Goal: Task Accomplishment & Management: Complete application form

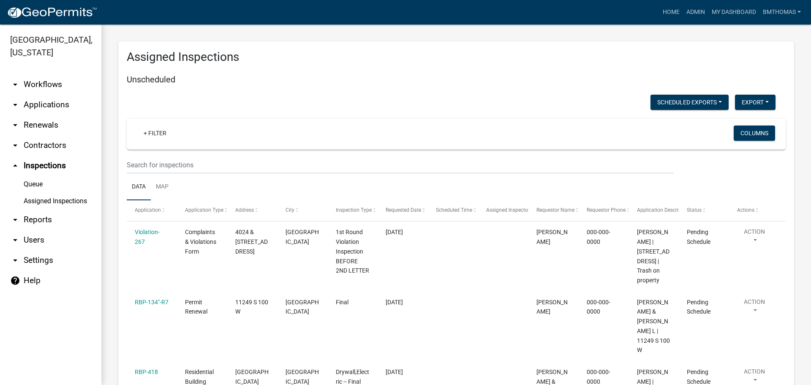
scroll to position [5470, 0]
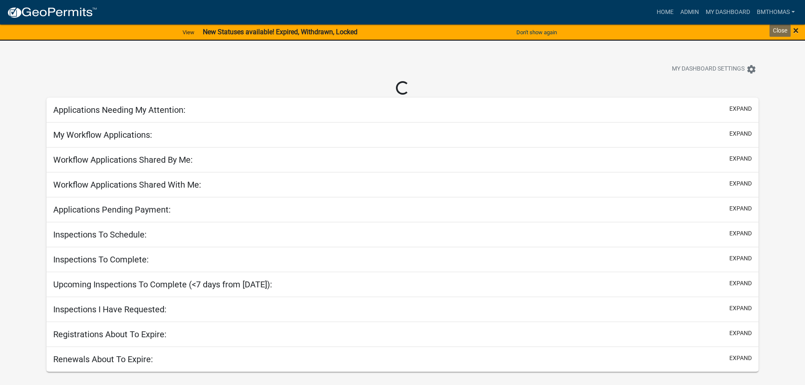
click at [804, 35] on div "× Close" at bounding box center [771, 33] width 67 height 18
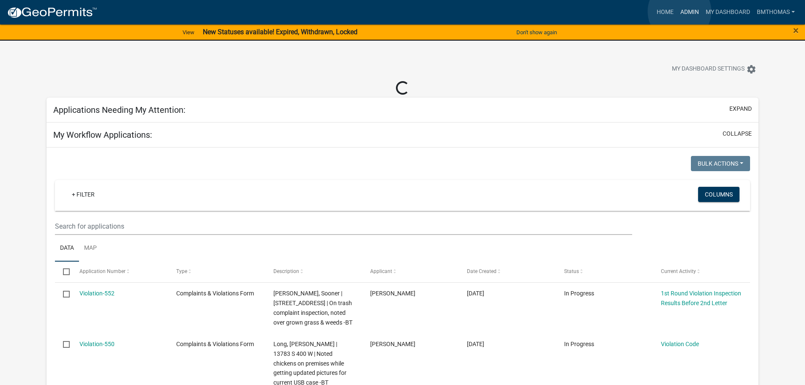
click at [679, 11] on link "Admin" at bounding box center [689, 12] width 25 height 16
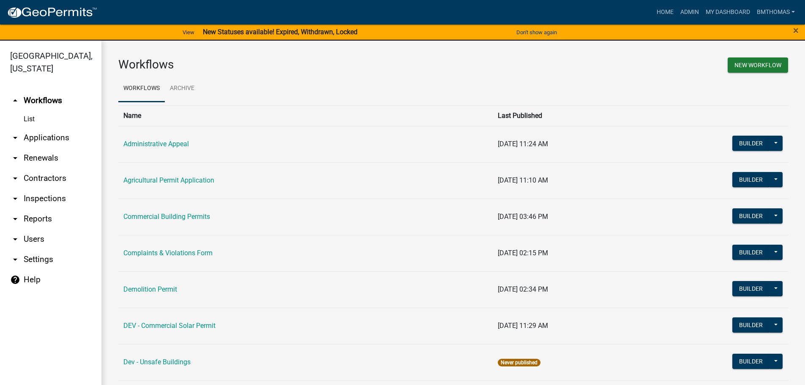
click at [41, 128] on link "arrow_drop_down Applications" at bounding box center [50, 138] width 101 height 20
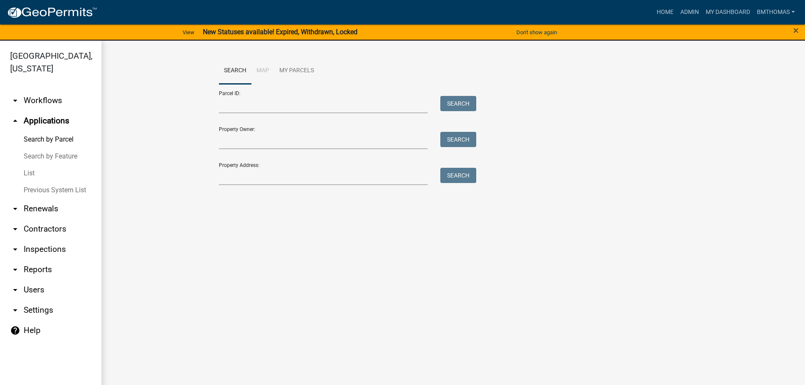
click at [25, 165] on link "List" at bounding box center [50, 173] width 101 height 17
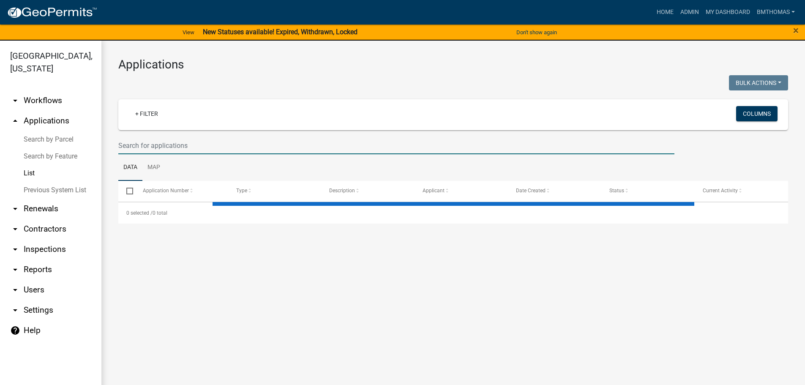
click at [135, 144] on input "text" at bounding box center [396, 145] width 556 height 17
select select "3: 100"
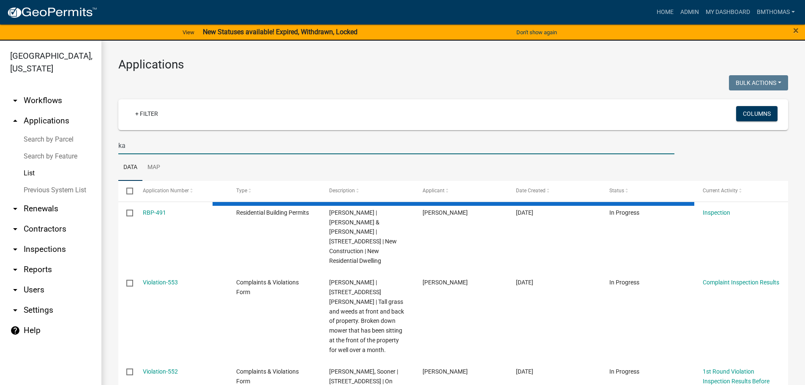
type input "k"
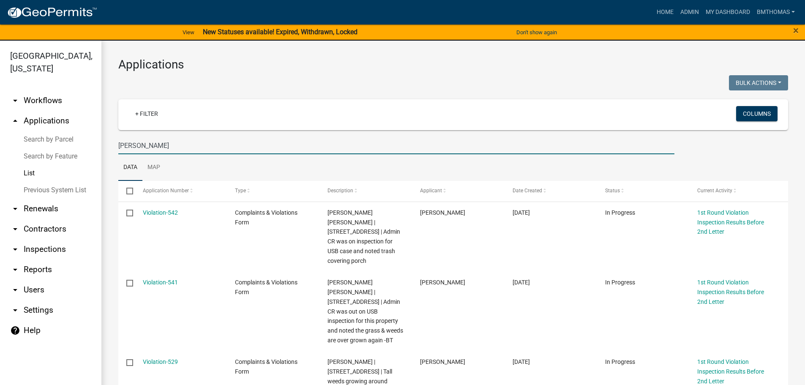
type input "laney"
click at [668, 11] on link "Home" at bounding box center [665, 12] width 24 height 16
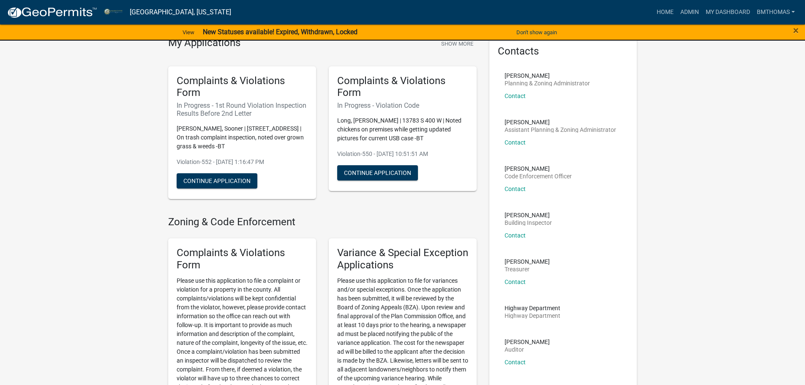
scroll to position [169, 0]
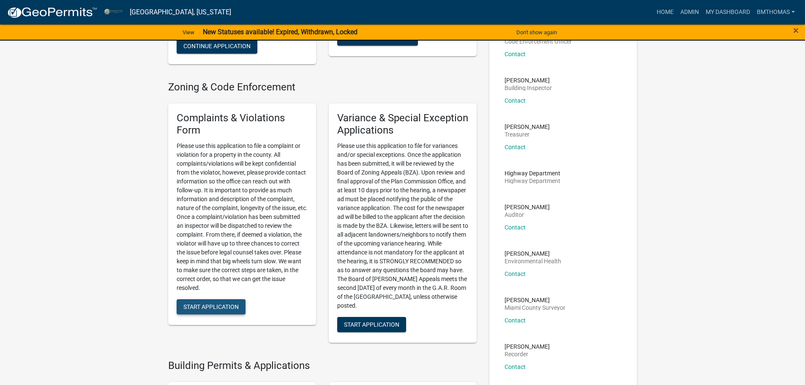
click at [223, 302] on button "Start Application" at bounding box center [211, 306] width 69 height 15
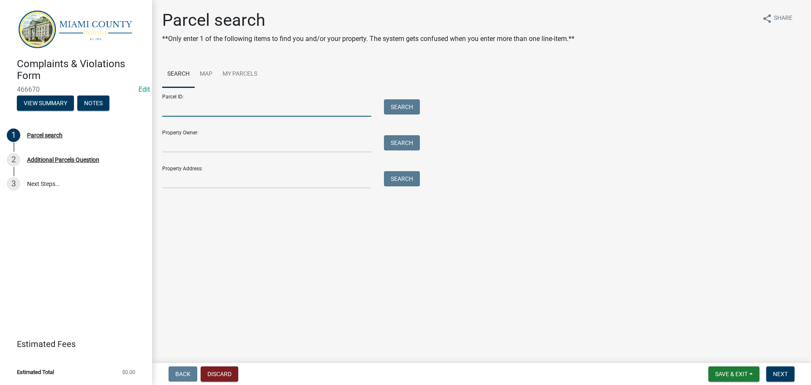
click at [287, 115] on input "Parcel ID:" at bounding box center [266, 107] width 209 height 17
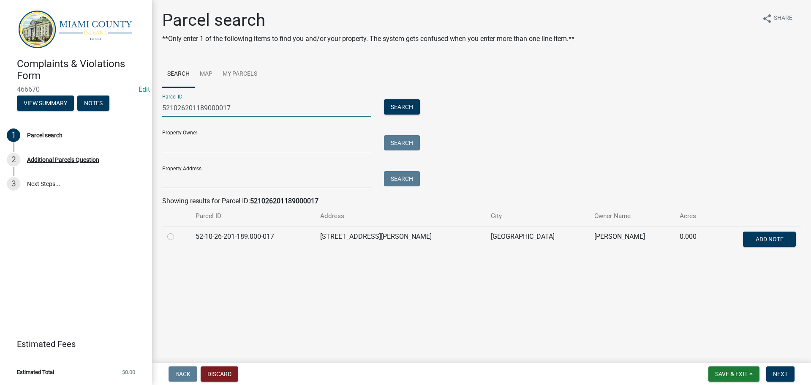
type input "521026201189000017"
click at [177, 232] on label at bounding box center [177, 232] width 0 height 0
click at [177, 237] on input "radio" at bounding box center [179, 234] width 5 height 5
radio input "true"
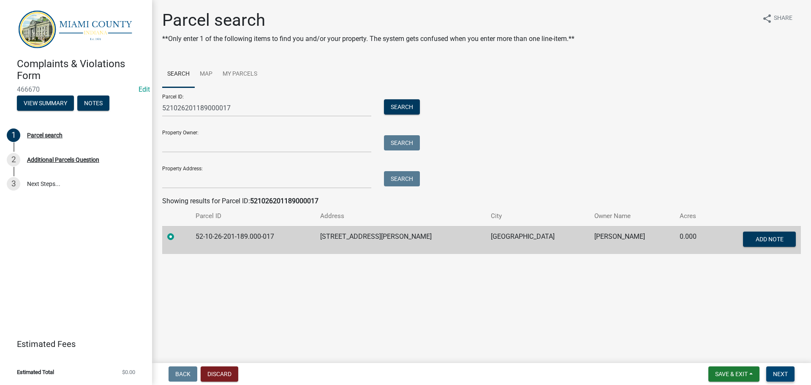
click at [784, 369] on button "Next" at bounding box center [780, 373] width 28 height 15
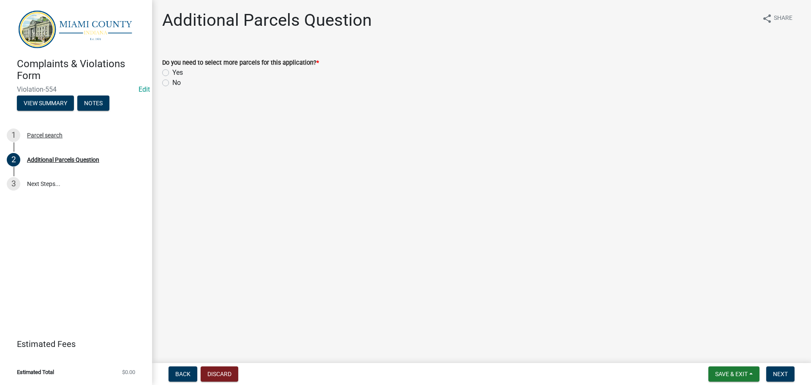
click at [172, 81] on label "No" at bounding box center [176, 83] width 8 height 10
click at [172, 81] on input "No" at bounding box center [174, 80] width 5 height 5
radio input "true"
click at [774, 371] on span "Next" at bounding box center [780, 374] width 15 height 7
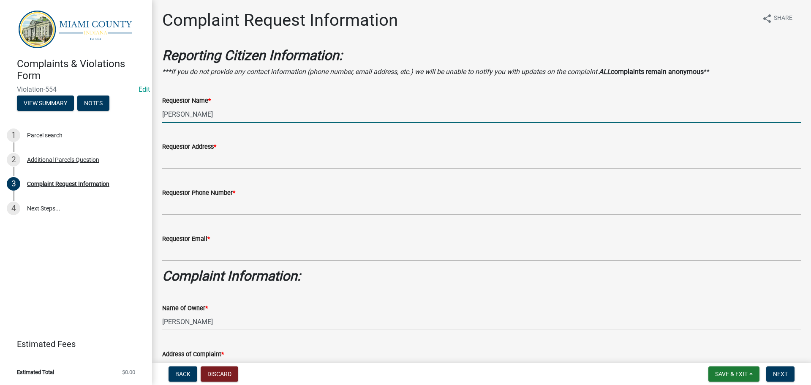
drag, startPoint x: 223, startPoint y: 113, endPoint x: 158, endPoint y: 110, distance: 65.6
click at [158, 110] on div "Requestor Name * Brooklyn Thomas" at bounding box center [481, 103] width 651 height 39
type input "MIAMI COUNTY PLAN COMMISSION"
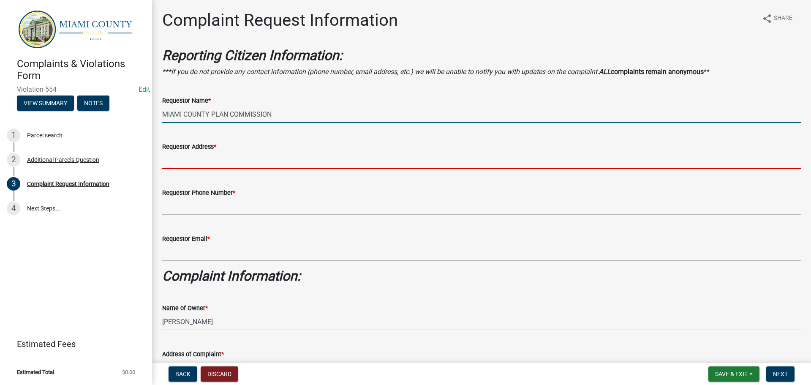
click at [195, 162] on input "Requestor Address *" at bounding box center [481, 160] width 639 height 17
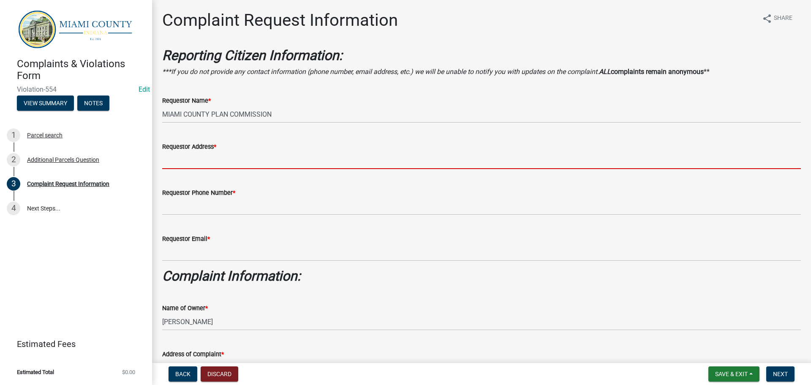
type input "25 N. Broadway"
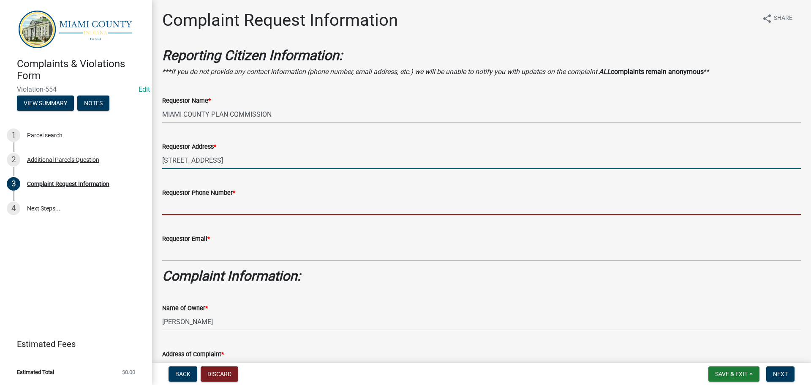
type input "7654723901"
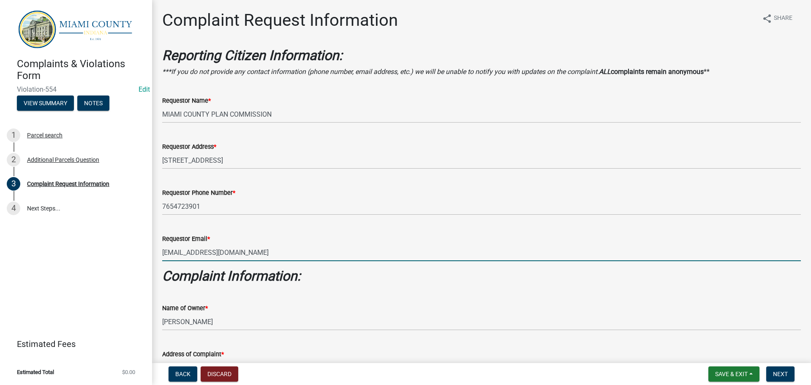
drag, startPoint x: 222, startPoint y: 253, endPoint x: 129, endPoint y: 253, distance: 93.4
click at [129, 253] on div "Complaints & Violations Form Violation-554 Edit View Summary Notes 1 Parcel sea…" at bounding box center [405, 192] width 811 height 385
type input "nomail@nomail.com"
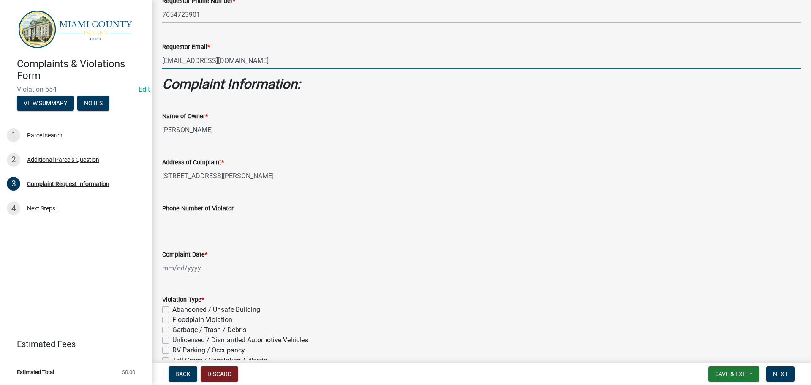
scroll to position [211, 0]
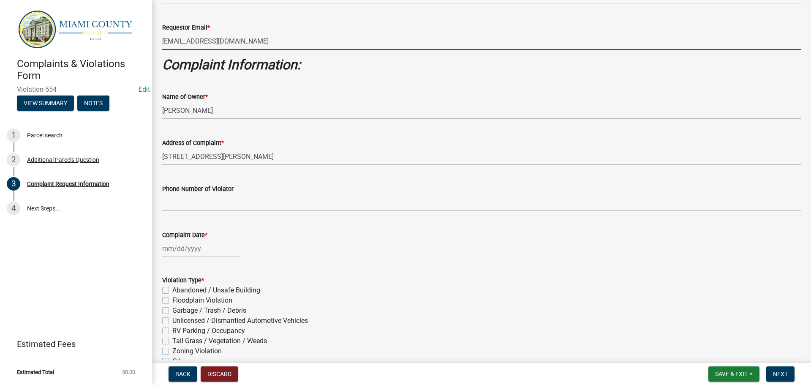
click at [200, 249] on div at bounding box center [200, 248] width 77 height 17
select select "8"
select select "2025"
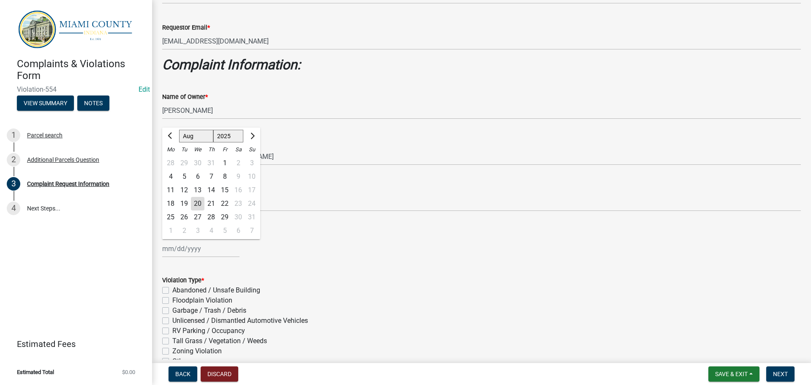
click at [198, 205] on div "20" at bounding box center [198, 204] width 14 height 14
type input "[DATE]"
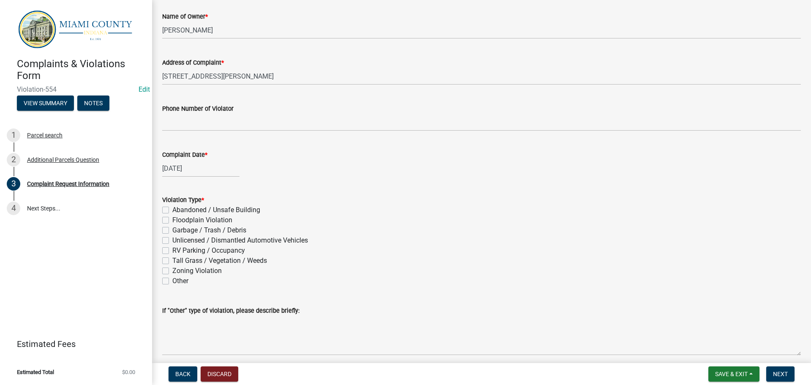
scroll to position [296, 0]
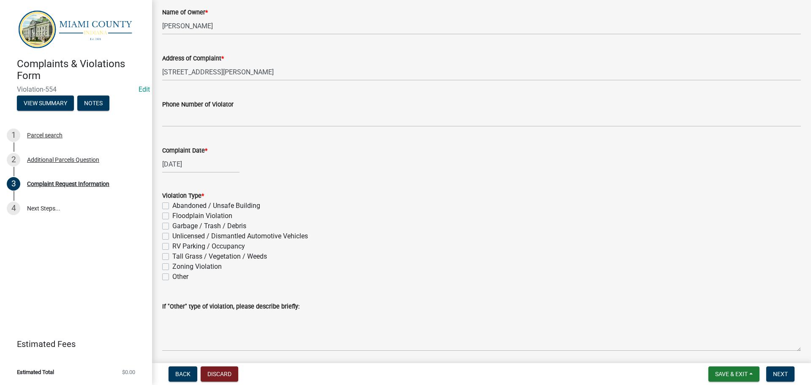
click at [172, 236] on label "Unlicensed / Dismantled Automotive Vehicles" at bounding box center [240, 236] width 136 height 10
click at [172, 236] on input "Unlicensed / Dismantled Automotive Vehicles" at bounding box center [174, 233] width 5 height 5
checkbox input "true"
checkbox input "false"
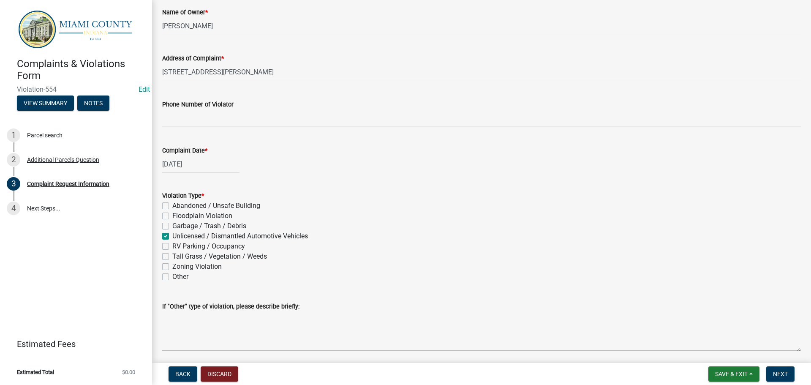
checkbox input "false"
checkbox input "true"
checkbox input "false"
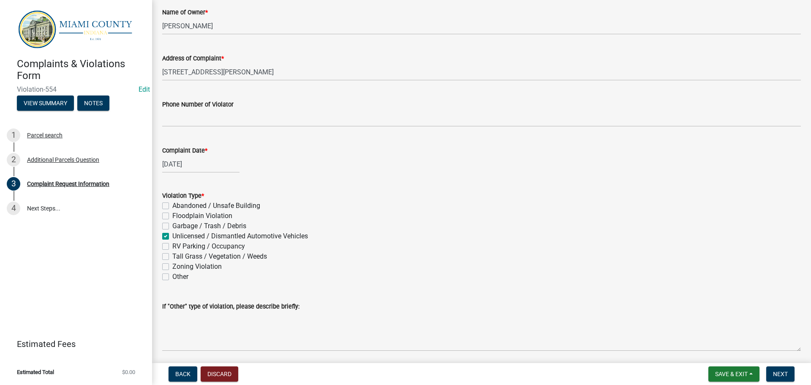
checkbox input "false"
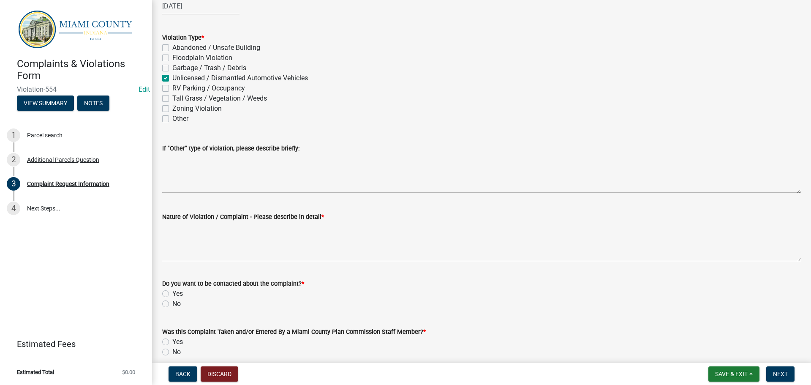
scroll to position [465, 0]
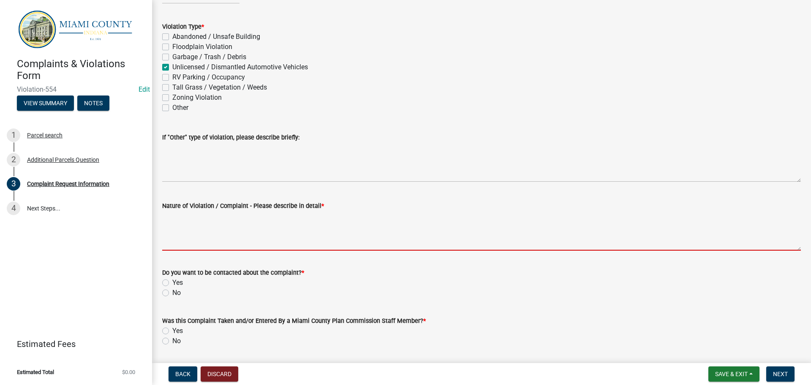
click at [223, 234] on textarea "Nature of Violation / Complaint - Please describe in detail *" at bounding box center [481, 231] width 639 height 40
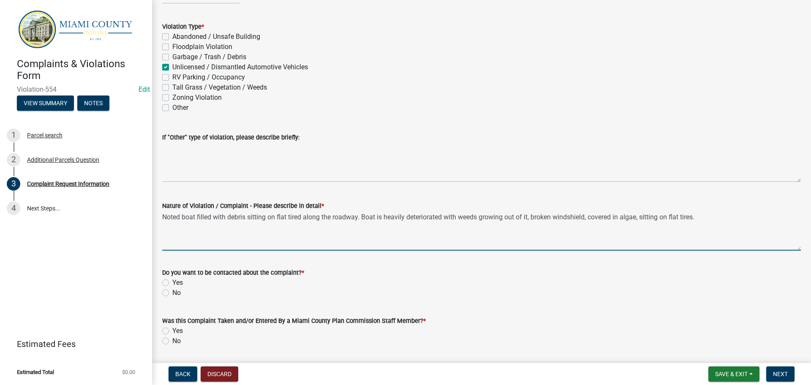
click at [305, 217] on textarea "Noted boat filled with debris sitting on flat tired along the roadway. Boat is …" at bounding box center [481, 231] width 639 height 40
drag, startPoint x: 595, startPoint y: 216, endPoint x: 326, endPoint y: 220, distance: 269.1
click at [326, 220] on textarea "Noted boat filled with debris sitting along the roadway. Boat is heavily deteri…" at bounding box center [481, 231] width 639 height 40
drag, startPoint x: 362, startPoint y: 218, endPoint x: 360, endPoint y: 241, distance: 22.9
click at [360, 241] on textarea "Noted boat filled with debris sitting along the roadway. Boat is heavily deteri…" at bounding box center [481, 231] width 639 height 40
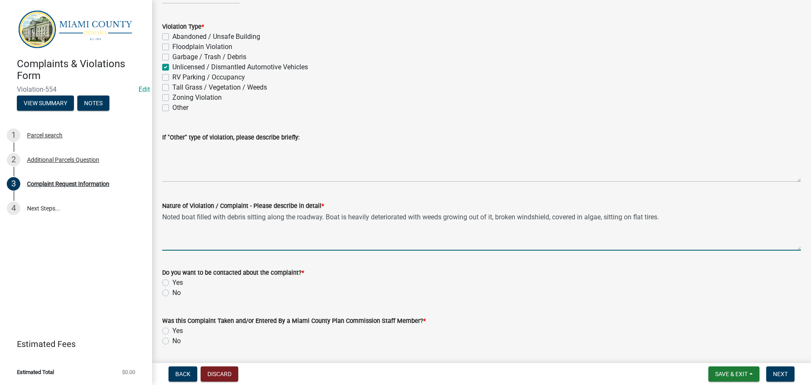
drag, startPoint x: 670, startPoint y: 220, endPoint x: 183, endPoint y: 215, distance: 487.5
click at [183, 215] on textarea "Noted boat filled with debris sitting along the roadway. Boat is heavily deteri…" at bounding box center [481, 231] width 639 height 40
click at [690, 225] on textarea "Noted boat filled with debris sitting along the roadway. Boat is heavily deteri…" at bounding box center [481, 231] width 639 height 40
click at [675, 215] on textarea "Noted boat filled with debris sitting along the roadway. Boat is heavily deteri…" at bounding box center [481, 231] width 639 height 40
click at [684, 217] on textarea "Noted boat filled with debris sitting along the roadway. Boat is heavily deteri…" at bounding box center [481, 231] width 639 height 40
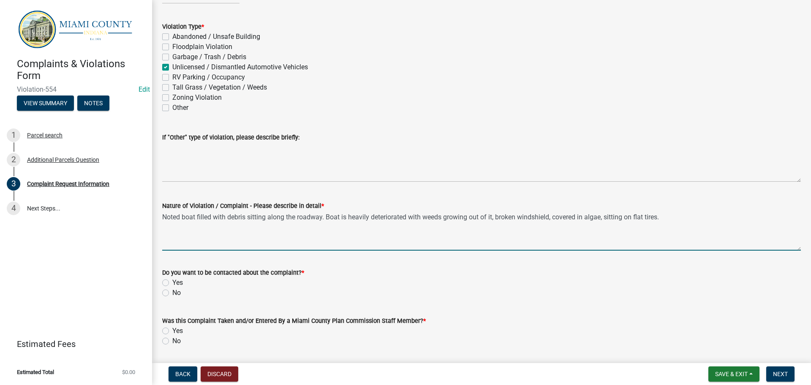
drag, startPoint x: 675, startPoint y: 217, endPoint x: 164, endPoint y: 209, distance: 510.4
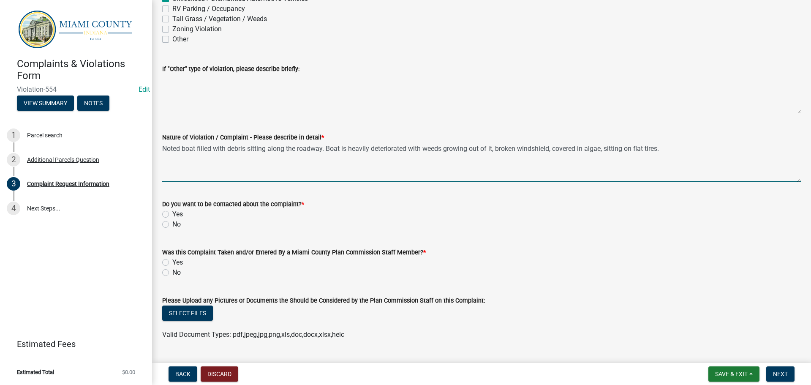
scroll to position [549, 0]
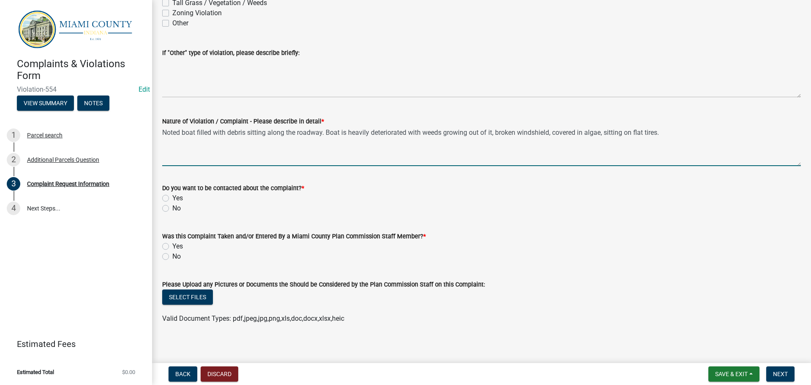
type textarea "Noted boat filled with debris sitting along the roadway. Boat is heavily deteri…"
click at [172, 208] on label "No" at bounding box center [176, 208] width 8 height 10
click at [172, 208] on input "No" at bounding box center [174, 205] width 5 height 5
radio input "true"
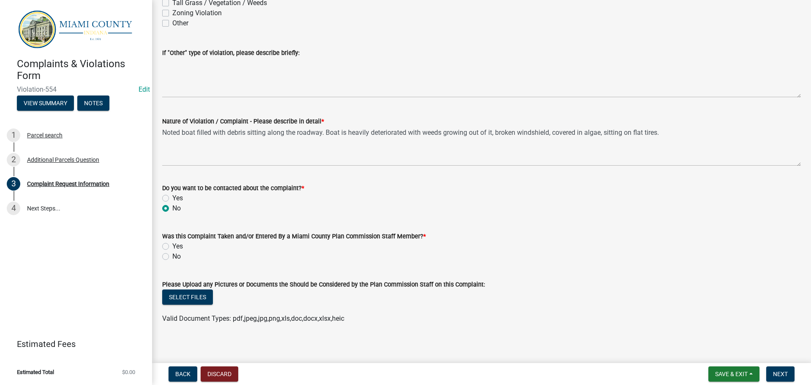
click at [172, 247] on label "Yes" at bounding box center [177, 246] width 11 height 10
click at [172, 247] on input "Yes" at bounding box center [174, 243] width 5 height 5
radio input "true"
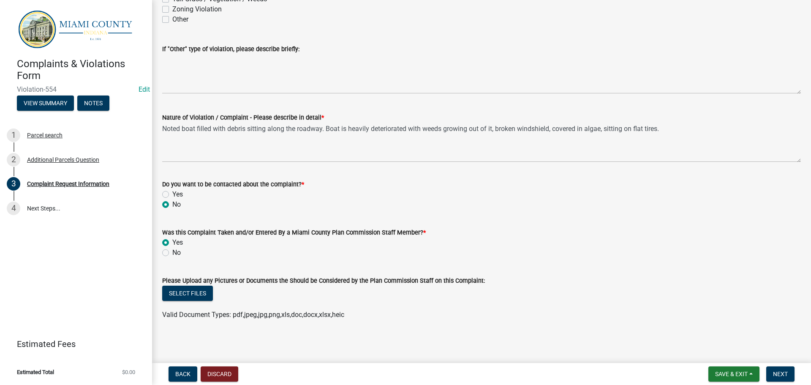
scroll to position [554, 0]
click at [785, 372] on span "Next" at bounding box center [780, 374] width 15 height 7
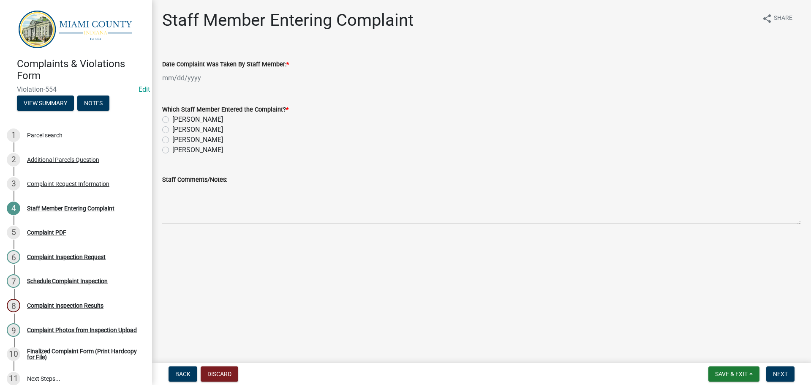
select select "8"
select select "2025"
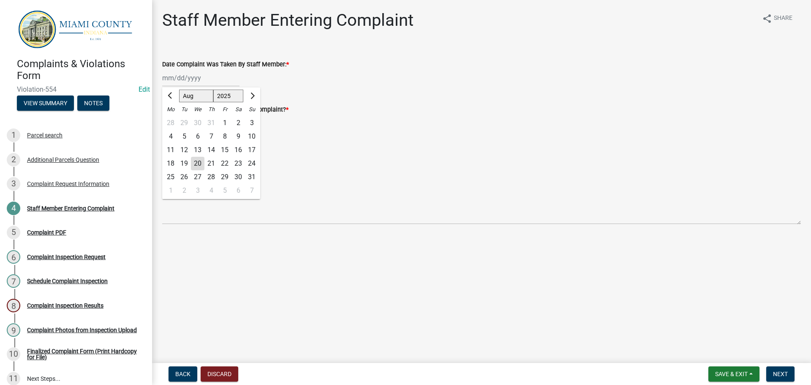
click at [186, 74] on div "Jan Feb Mar Apr May Jun Jul Aug Sep Oct Nov Dec 1525 1526 1527 1528 1529 1530 1…" at bounding box center [200, 77] width 77 height 17
click at [185, 163] on div "19" at bounding box center [184, 164] width 14 height 14
type input "[DATE]"
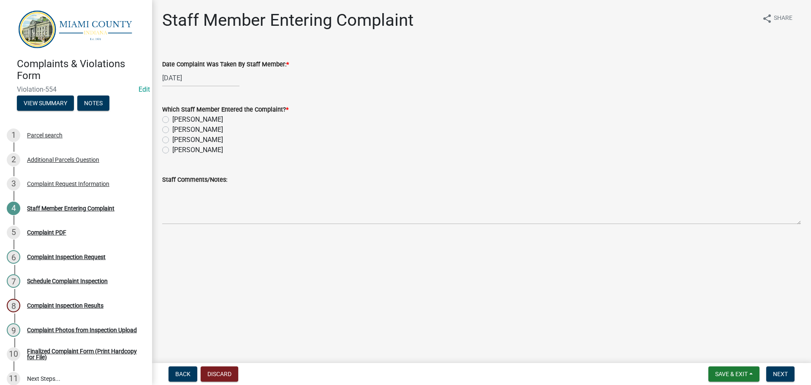
select select "8"
select select "2025"
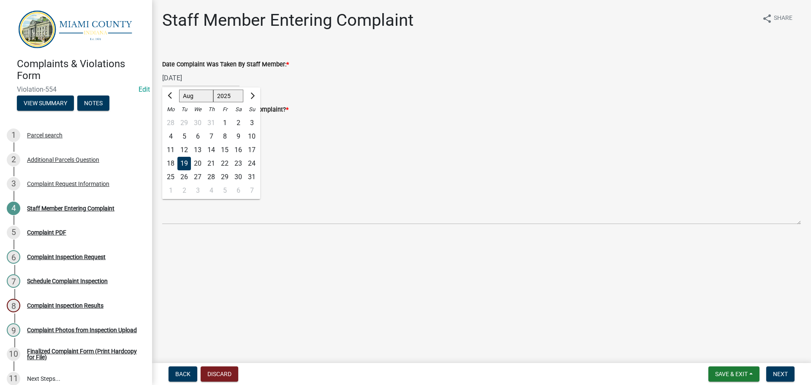
click at [176, 82] on div "08/19/2025 Jan Feb Mar Apr May Jun Jul Aug Sep Oct Nov Dec 1525 1526 1527 1528 …" at bounding box center [200, 77] width 77 height 17
click at [201, 161] on div "20" at bounding box center [198, 164] width 14 height 14
type input "[DATE]"
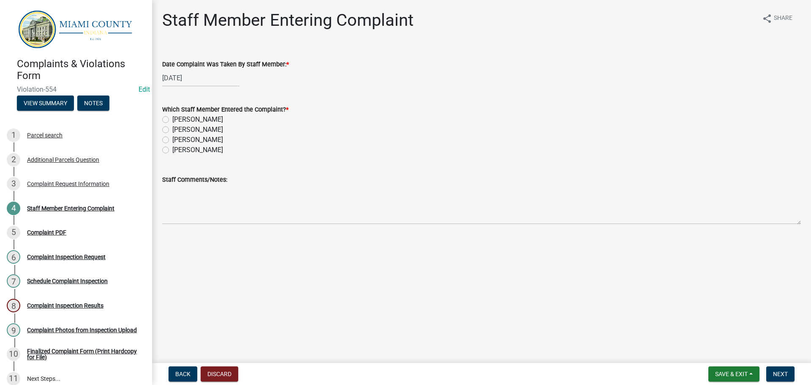
click at [172, 141] on label "[PERSON_NAME]" at bounding box center [197, 140] width 51 height 10
click at [172, 140] on input "[PERSON_NAME]" at bounding box center [174, 137] width 5 height 5
radio input "true"
click at [773, 373] on button "Next" at bounding box center [780, 373] width 28 height 15
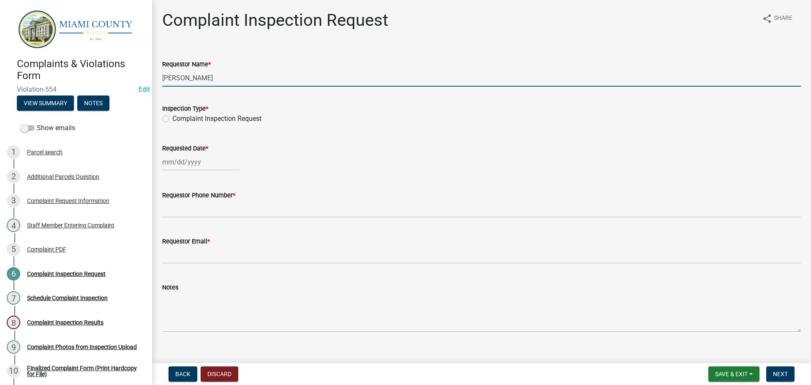
drag, startPoint x: 218, startPoint y: 79, endPoint x: 151, endPoint y: 80, distance: 67.2
click at [151, 80] on div "Complaints & Violations Form Violation-554 Edit View Summary Notes Show emails …" at bounding box center [405, 192] width 811 height 385
type input "Victoria Honeycutt"
click at [172, 117] on label "Complaint Inspection Request" at bounding box center [216, 119] width 89 height 10
click at [172, 117] on input "Complaint Inspection Request" at bounding box center [174, 116] width 5 height 5
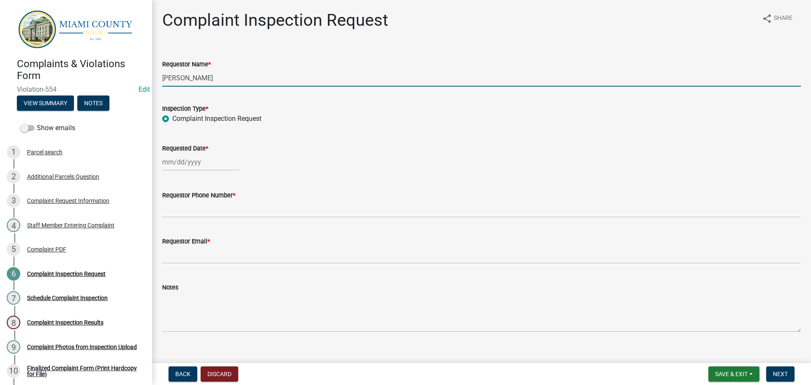
radio input "true"
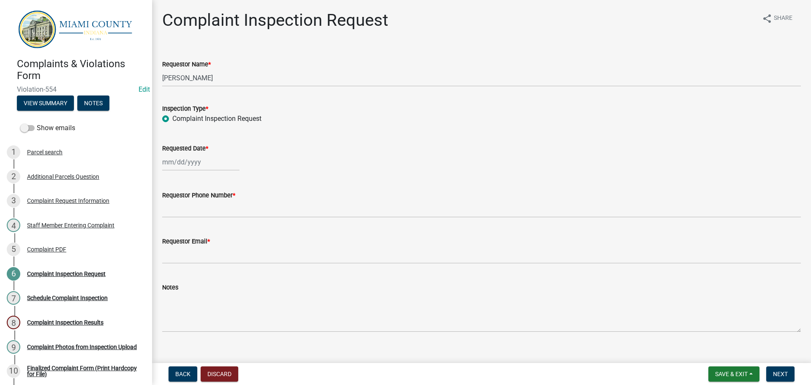
click at [192, 164] on div at bounding box center [200, 161] width 77 height 17
select select "8"
select select "2025"
click at [197, 247] on div "20" at bounding box center [198, 248] width 14 height 14
type input "[DATE]"
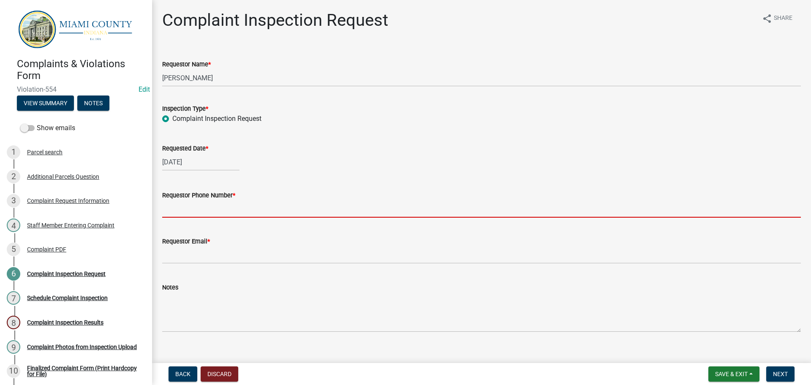
drag, startPoint x: 196, startPoint y: 215, endPoint x: 198, endPoint y: 220, distance: 5.2
click at [196, 215] on input "Requestor Phone Number *" at bounding box center [481, 208] width 639 height 17
type input "000-000-0000"
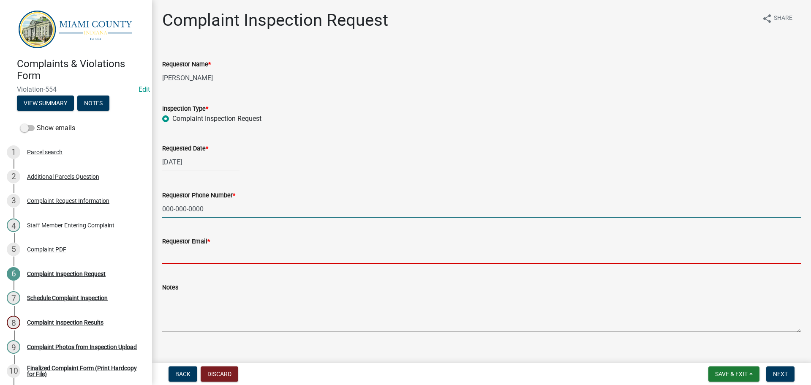
click at [185, 257] on input "Requestor Email *" at bounding box center [481, 254] width 639 height 17
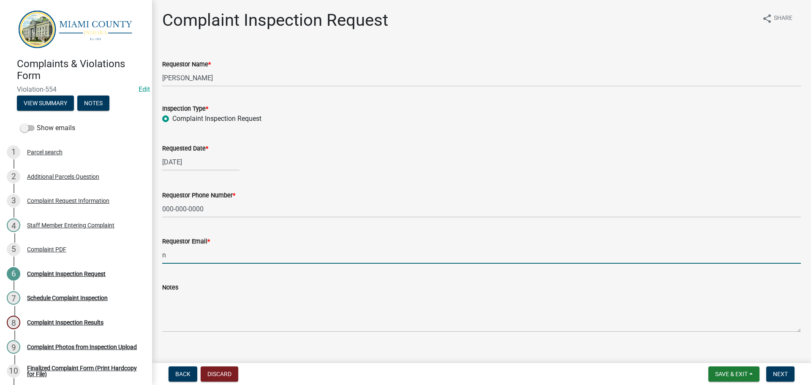
type input "nomail@nomail.com"
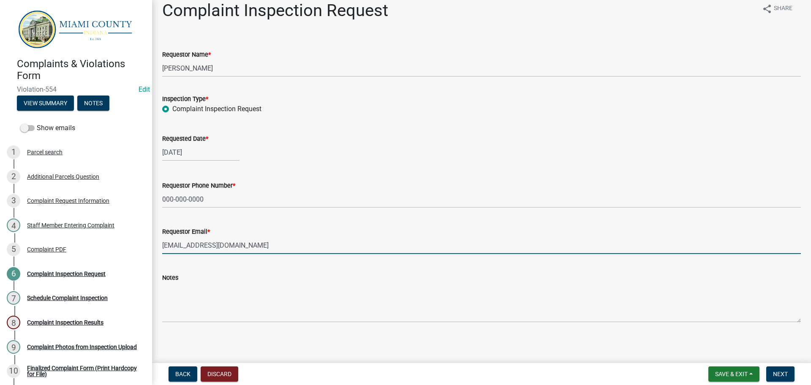
scroll to position [12, 0]
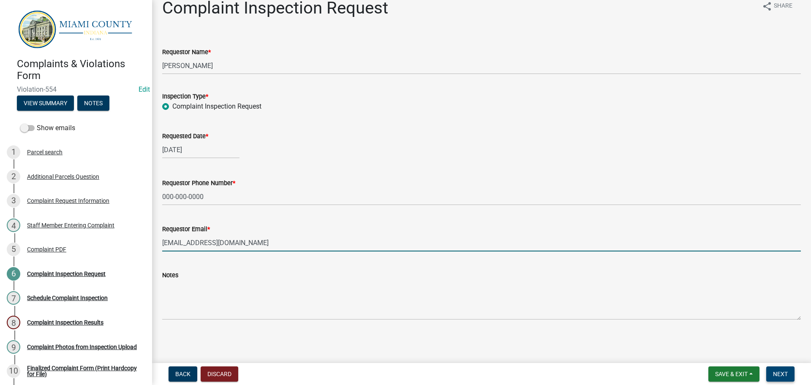
click at [783, 377] on span "Next" at bounding box center [780, 374] width 15 height 7
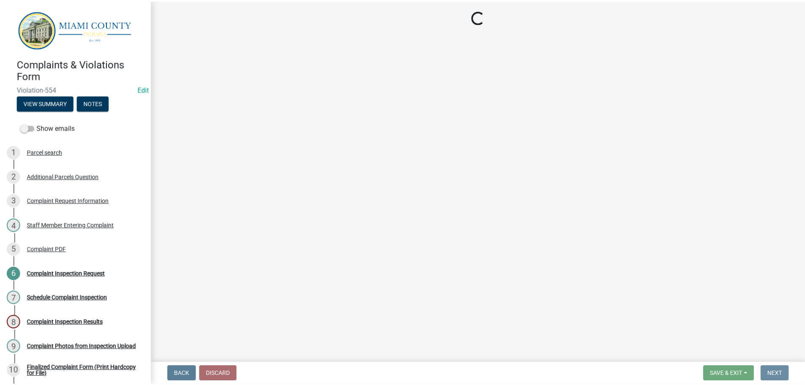
scroll to position [0, 0]
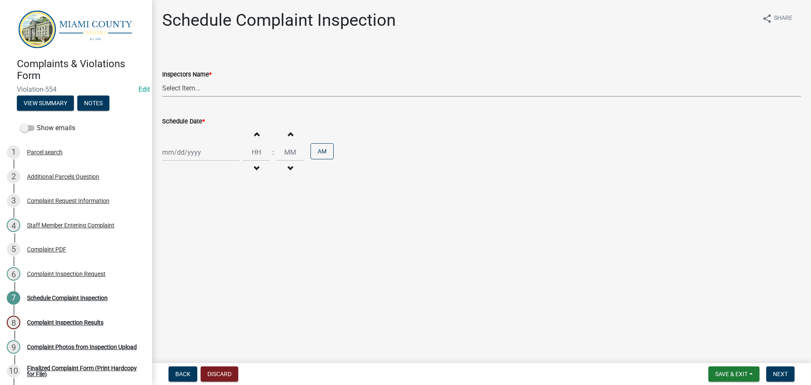
click at [210, 86] on select "Select Item... bmthomas (Brooklyn Thomas) croser (Corey) megangipson (Megan Gip…" at bounding box center [481, 87] width 639 height 17
select select "0324ce59-dc13-463c-88f6-21718b6e040a"
click at [162, 79] on select "Select Item... bmthomas (Brooklyn Thomas) croser (Corey) megangipson (Megan Gip…" at bounding box center [481, 87] width 639 height 17
select select "8"
select select "2025"
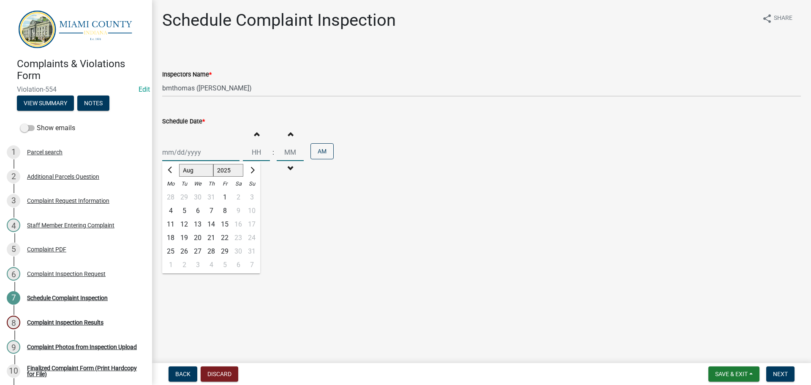
click at [208, 153] on div "Jan Feb Mar Apr May Jun Jul Aug Sep Oct Nov Dec 1525 1526 1527 1528 1529 1530 1…" at bounding box center [200, 152] width 77 height 17
click at [202, 238] on div "20" at bounding box center [198, 238] width 14 height 14
type input "[DATE]"
click at [288, 136] on span "button" at bounding box center [290, 134] width 4 height 7
type input "12"
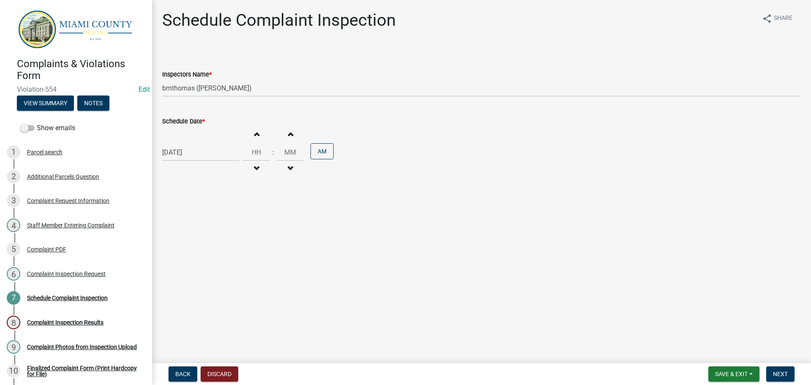
type input "01"
click at [782, 375] on span "Next" at bounding box center [780, 374] width 15 height 7
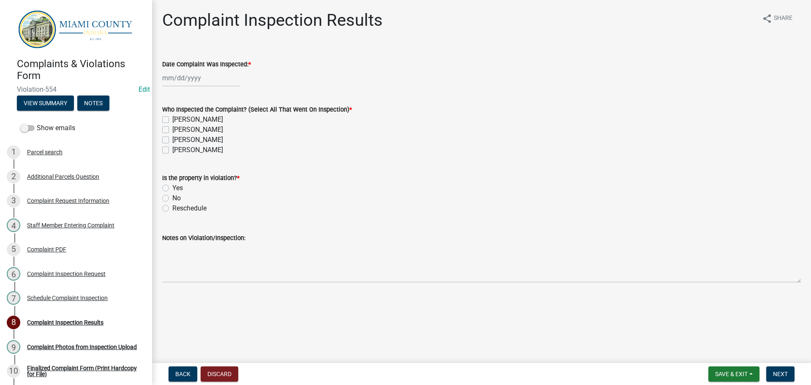
click at [188, 83] on div at bounding box center [200, 77] width 77 height 17
select select "8"
select select "2025"
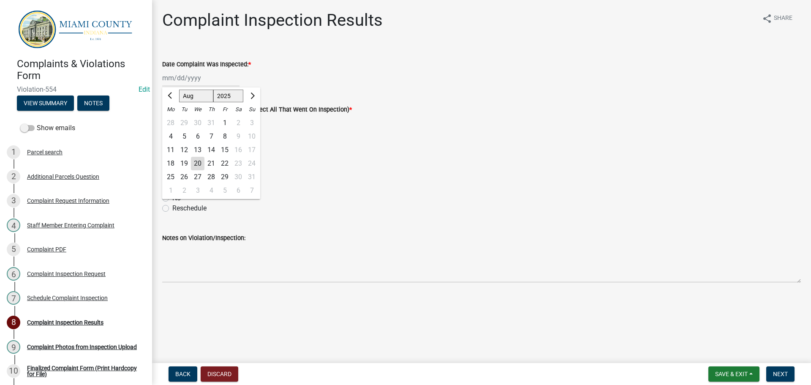
click at [196, 163] on div "20" at bounding box center [198, 164] width 14 height 14
type input "[DATE]"
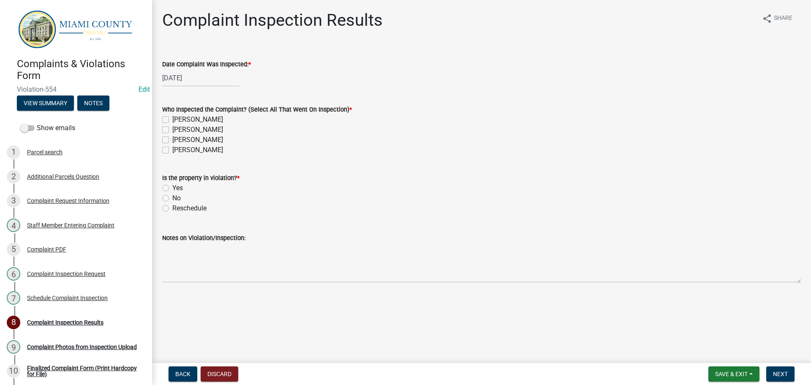
click at [172, 138] on label "[PERSON_NAME]" at bounding box center [197, 140] width 51 height 10
click at [172, 138] on input "[PERSON_NAME]" at bounding box center [174, 137] width 5 height 5
checkbox input "true"
checkbox input "false"
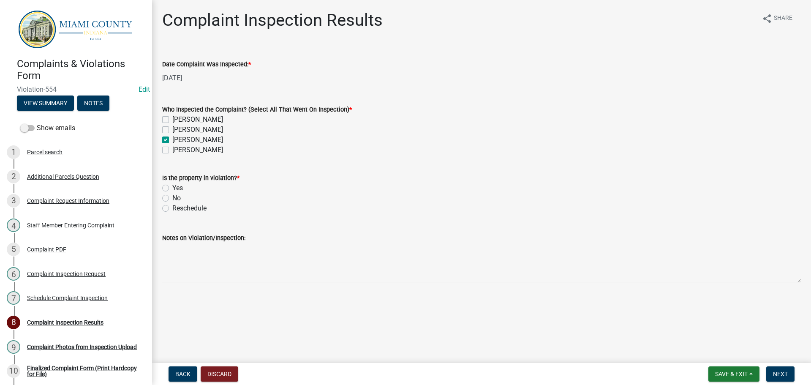
checkbox input "true"
checkbox input "false"
click at [172, 187] on label "Yes" at bounding box center [177, 188] width 11 height 10
click at [172, 187] on input "Yes" at bounding box center [174, 185] width 5 height 5
radio input "true"
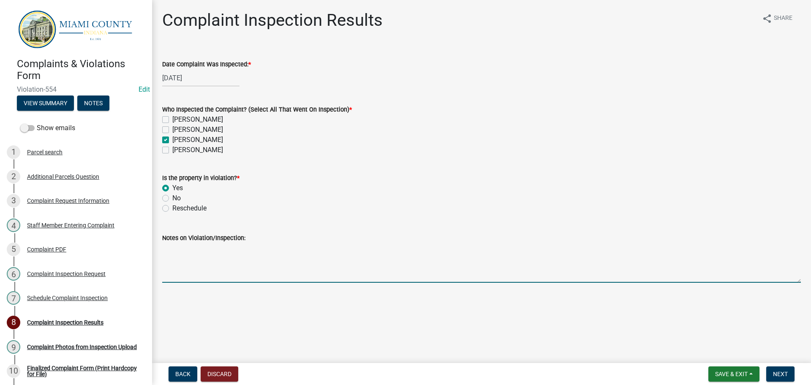
click at [202, 271] on textarea "Notes on Violation/Inspection:" at bounding box center [481, 263] width 639 height 40
paste textarea "Noted boat filled with debris sitting along the roadway. Boat is heavily deteri…"
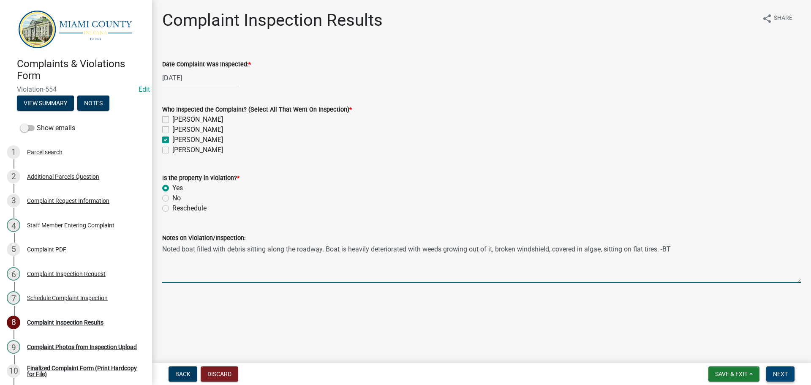
type textarea "Noted boat filled with debris sitting along the roadway. Boat is heavily deteri…"
click at [774, 376] on span "Next" at bounding box center [780, 374] width 15 height 7
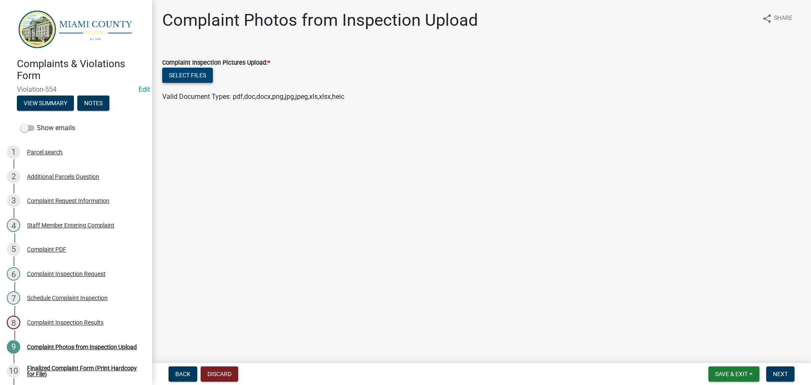
click at [197, 81] on button "Select files" at bounding box center [187, 75] width 51 height 15
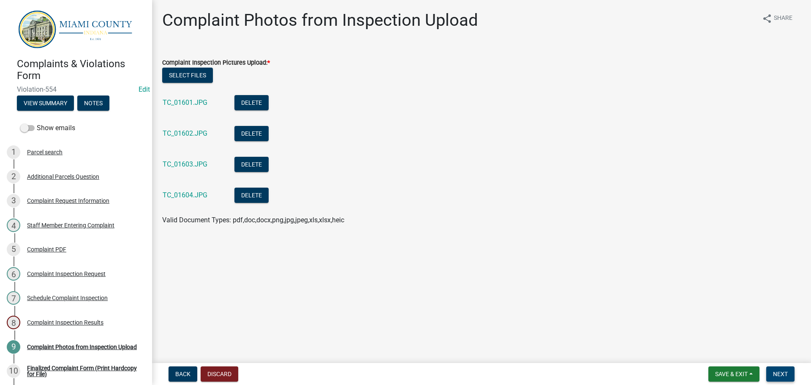
click at [784, 371] on span "Next" at bounding box center [780, 374] width 15 height 7
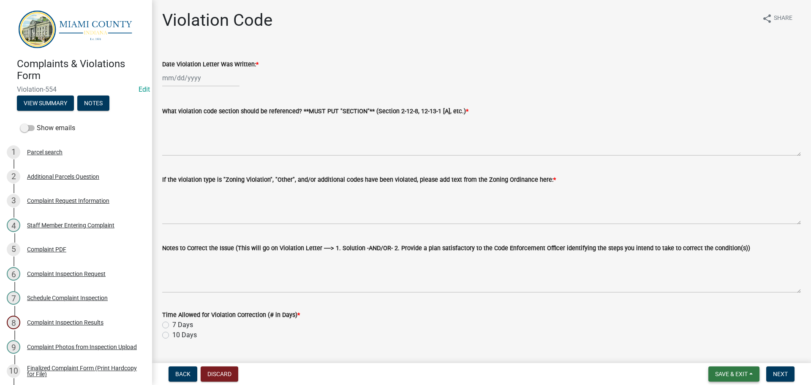
click at [749, 372] on button "Save & Exit" at bounding box center [733, 373] width 51 height 15
click at [730, 351] on button "Save & Exit" at bounding box center [726, 352] width 68 height 20
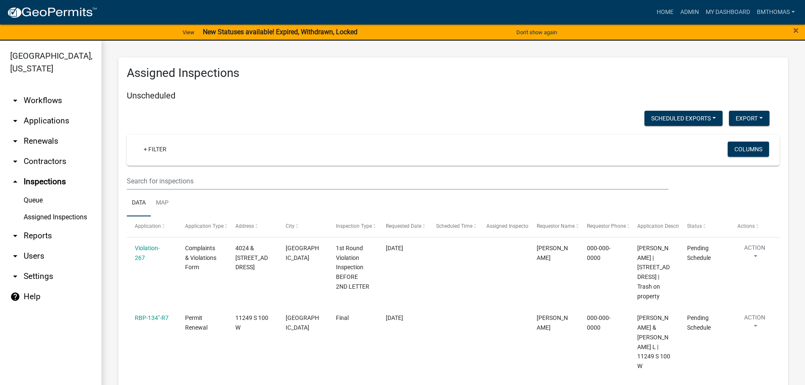
scroll to position [5470, 0]
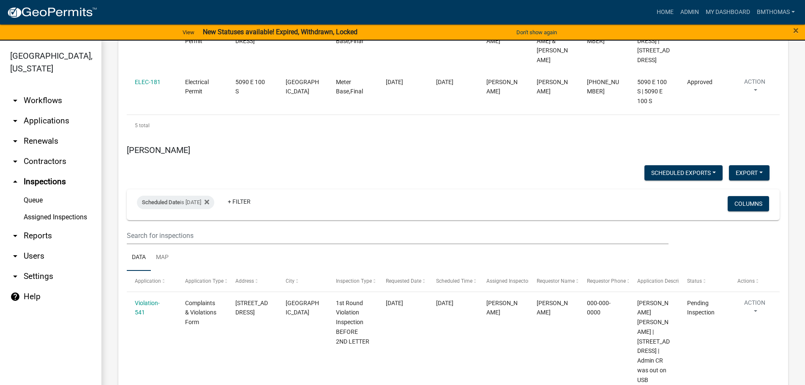
click at [49, 113] on link "arrow_drop_down Applications" at bounding box center [50, 121] width 101 height 20
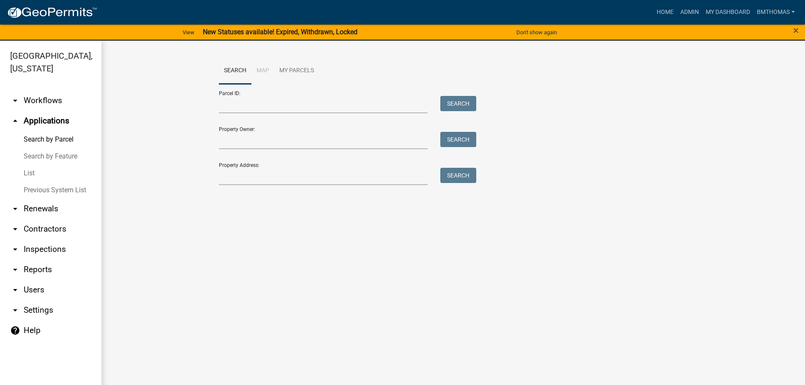
drag, startPoint x: 31, startPoint y: 161, endPoint x: 104, endPoint y: 149, distance: 74.0
click at [31, 165] on link "List" at bounding box center [50, 173] width 101 height 17
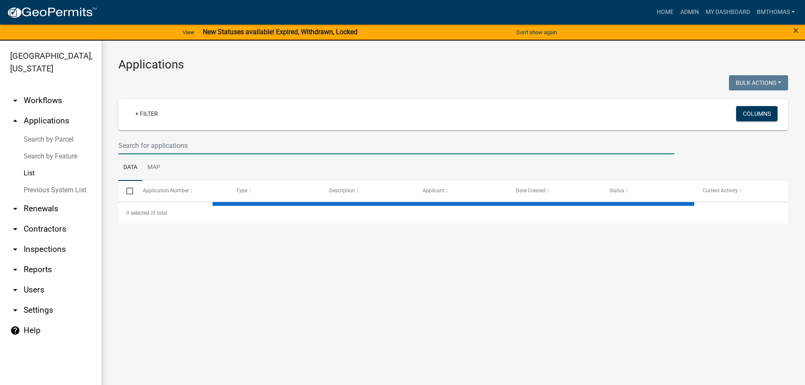
click at [174, 147] on input "text" at bounding box center [396, 145] width 556 height 17
select select "3: 100"
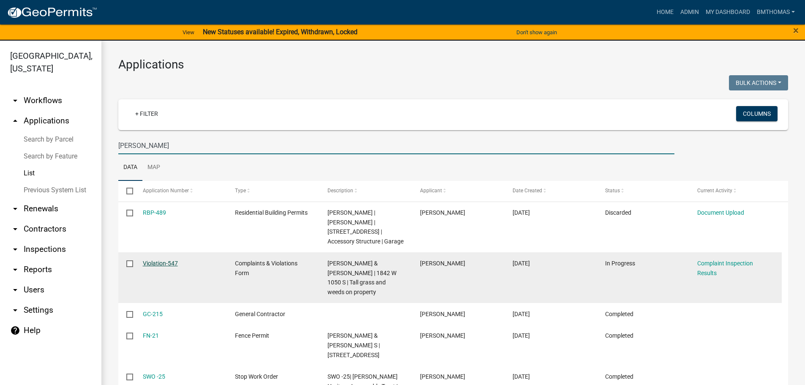
type input "[PERSON_NAME]"
click at [158, 263] on link "Violation-547" at bounding box center [160, 263] width 35 height 7
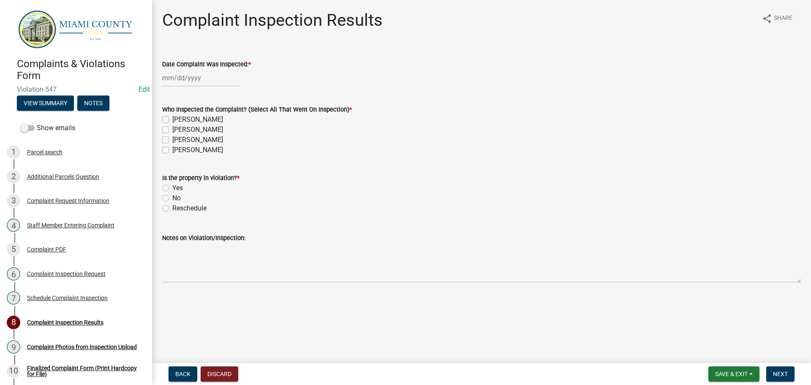
click at [181, 76] on div at bounding box center [200, 77] width 77 height 17
select select "8"
select select "2025"
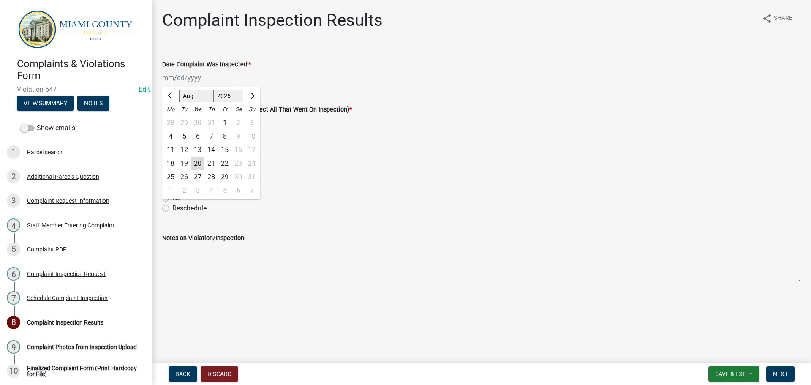
click at [214, 150] on div "14" at bounding box center [211, 150] width 14 height 14
type input "[DATE]"
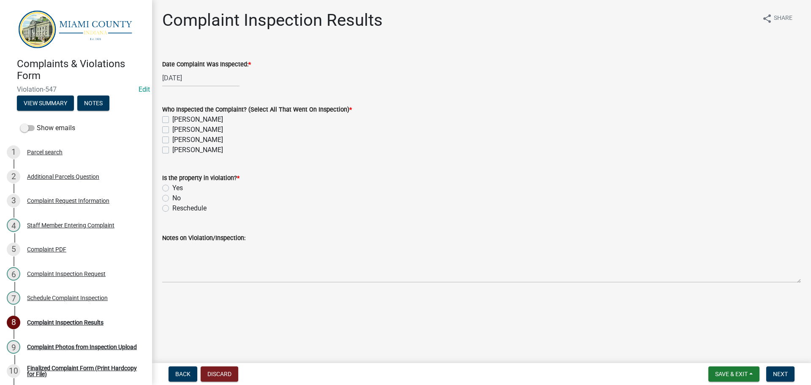
click at [172, 140] on label "[PERSON_NAME]" at bounding box center [197, 140] width 51 height 10
click at [172, 140] on input "[PERSON_NAME]" at bounding box center [174, 137] width 5 height 5
checkbox input "true"
checkbox input "false"
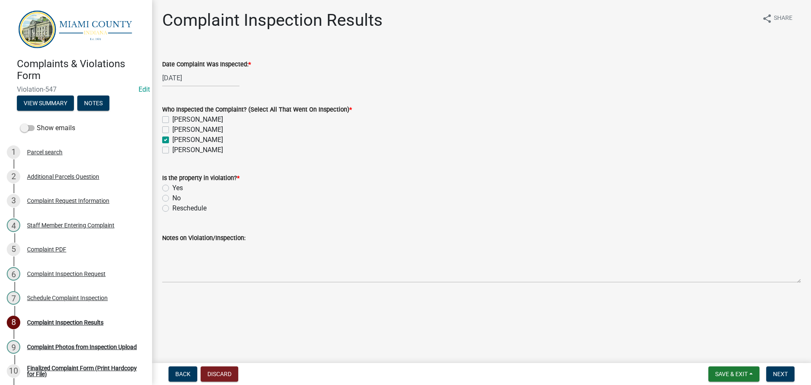
checkbox input "true"
checkbox input "false"
click at [172, 188] on label "Yes" at bounding box center [177, 188] width 11 height 10
click at [172, 188] on input "Yes" at bounding box center [174, 185] width 5 height 5
radio input "true"
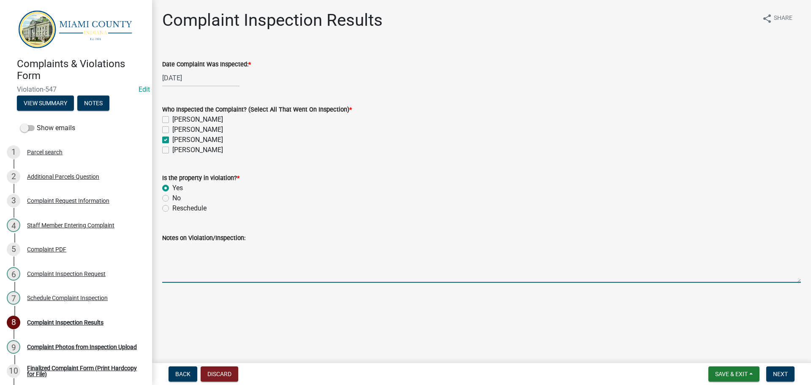
click at [191, 277] on textarea "Notes on Violation/Inspection:" at bounding box center [481, 263] width 639 height 40
type textarea "Noted over grown grass & weeds - BT"
click at [774, 379] on button "Next" at bounding box center [780, 373] width 28 height 15
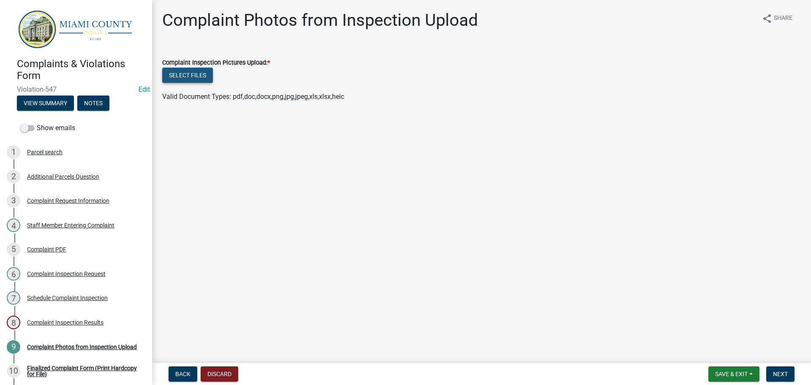
click at [183, 76] on button "Select files" at bounding box center [187, 75] width 51 height 15
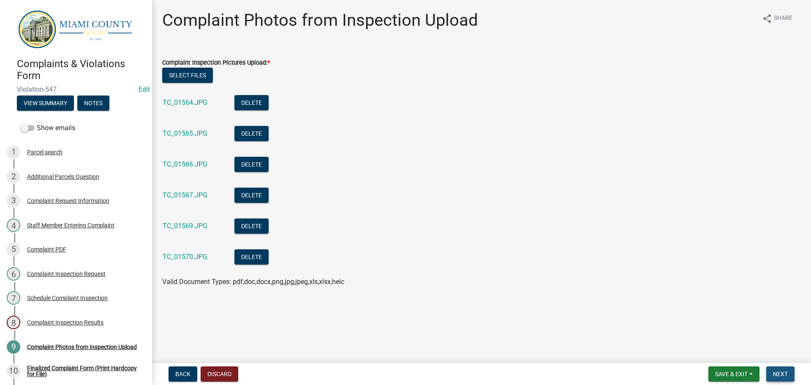
click at [781, 371] on span "Next" at bounding box center [780, 374] width 15 height 7
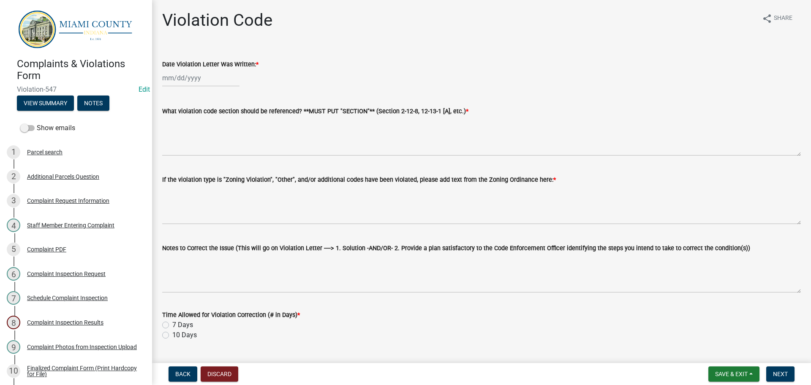
click at [179, 78] on div at bounding box center [200, 77] width 77 height 17
select select "8"
select select "2025"
click at [201, 165] on div "20" at bounding box center [198, 164] width 14 height 14
type input "[DATE]"
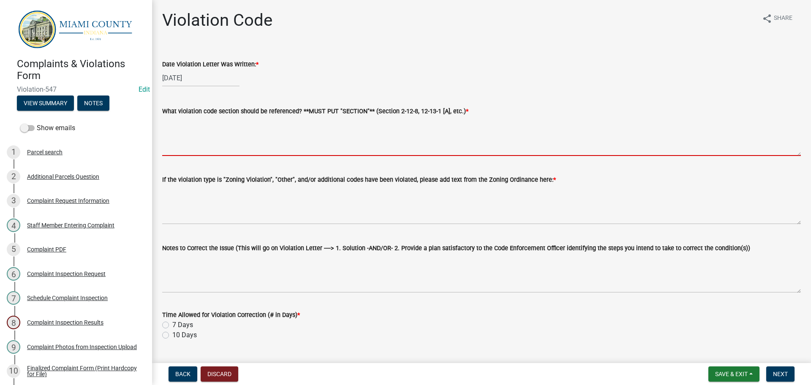
click at [266, 128] on textarea "What violation code section should be referenced? **MUST PUT "SECTION"** (Secti…" at bounding box center [481, 136] width 639 height 40
paste textarea "2-13-4 MISCELLANEOUS RESTRICTIONS (A)(12)"
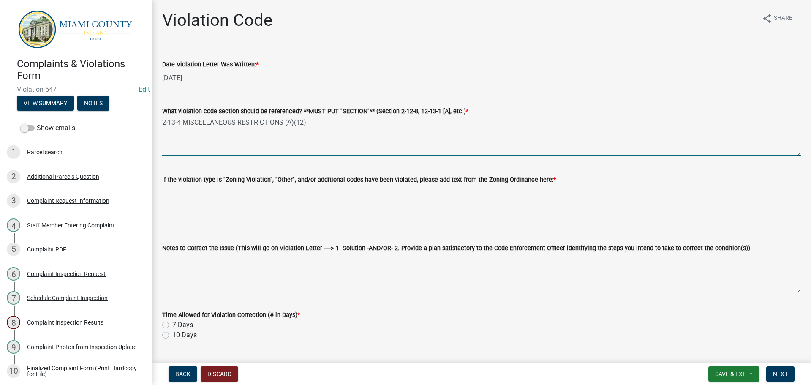
type textarea "2-13-4 MISCELLANEOUS RESTRICTIONS (A)(12)"
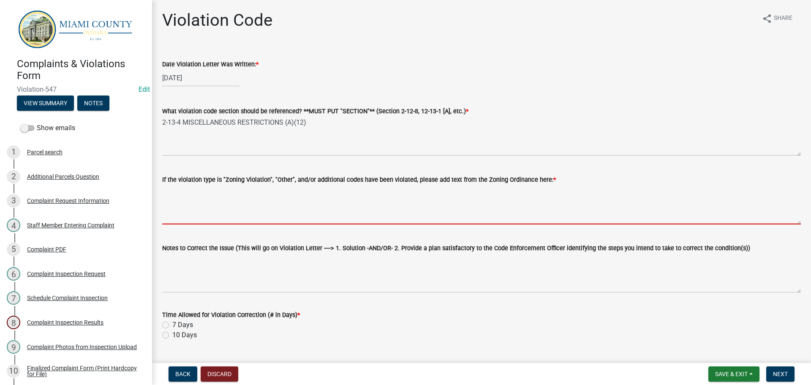
click at [308, 210] on textarea "If the violation type is "Zoning Violation", "Other", and/or additional codes h…" at bounding box center [481, 205] width 639 height 40
paste textarea "2-13-4(A)(12) : NOXIOUS WEEDS AND OTHER RANK VEGTATION, INCLUDING, BUT NOT LIMI…"
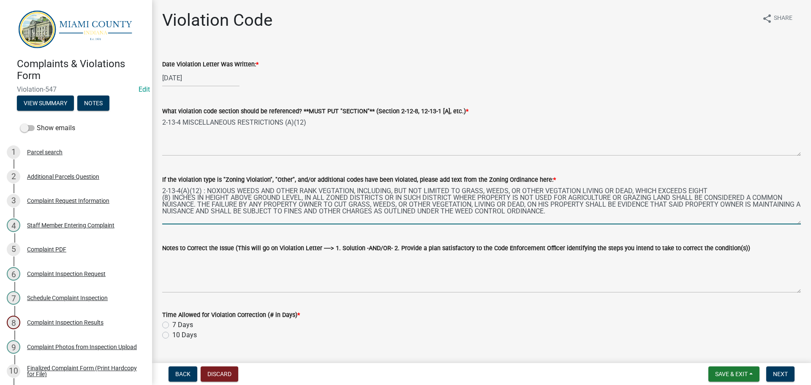
type textarea "2-13-4(A)(12) : NOXIOUS WEEDS AND OTHER RANK VEGTATION, INCLUDING, BUT NOT LIMI…"
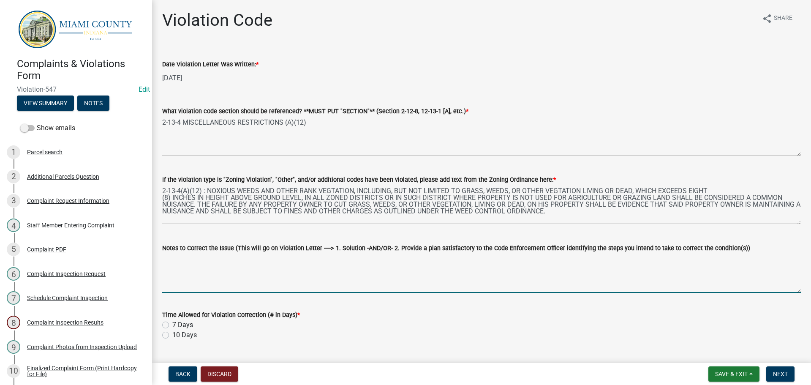
click at [237, 277] on textarea "Notes to Correct the Issue (This will go on Violation Letter ----> 1. Solution …" at bounding box center [481, 273] width 639 height 40
paste textarea "1. Trim and clean-up tall grass and noxious weeds to a height of less than eigh…"
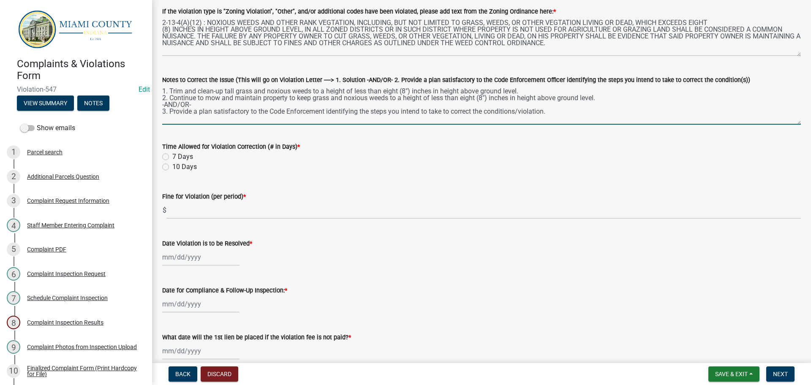
scroll to position [169, 0]
type textarea "1. Trim and clean-up tall grass and noxious weeds to a height of less than eigh…"
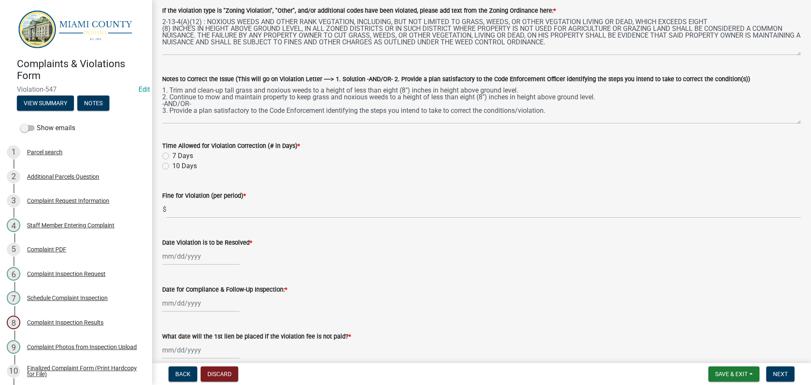
click at [172, 156] on label "7 Days" at bounding box center [182, 156] width 21 height 10
click at [172, 156] on input "7 Days" at bounding box center [174, 153] width 5 height 5
radio input "true"
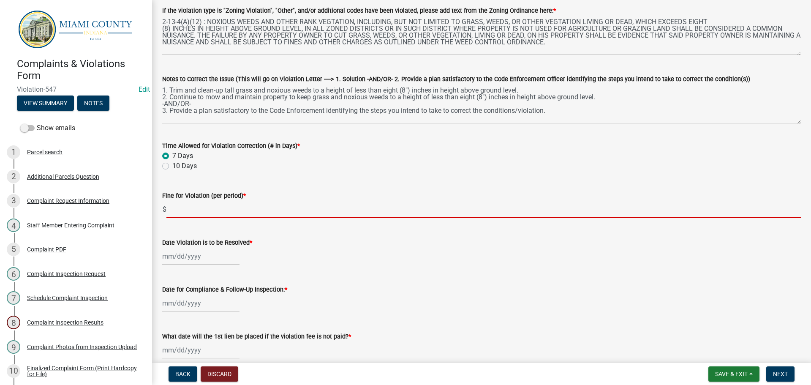
click at [185, 204] on input "text" at bounding box center [483, 209] width 635 height 17
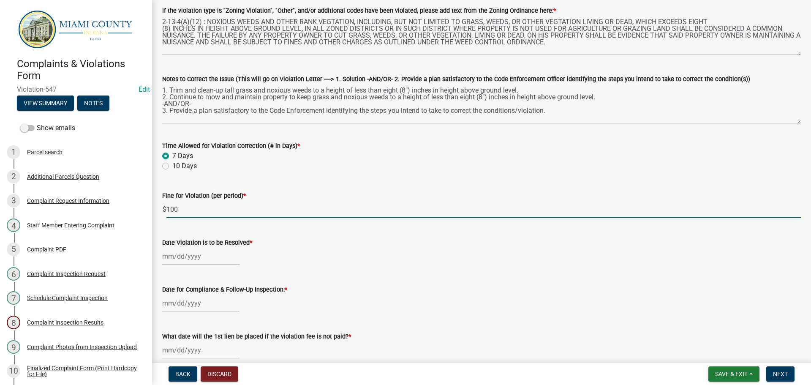
type input "100"
click at [205, 256] on div at bounding box center [200, 256] width 77 height 17
select select "8"
select select "2025"
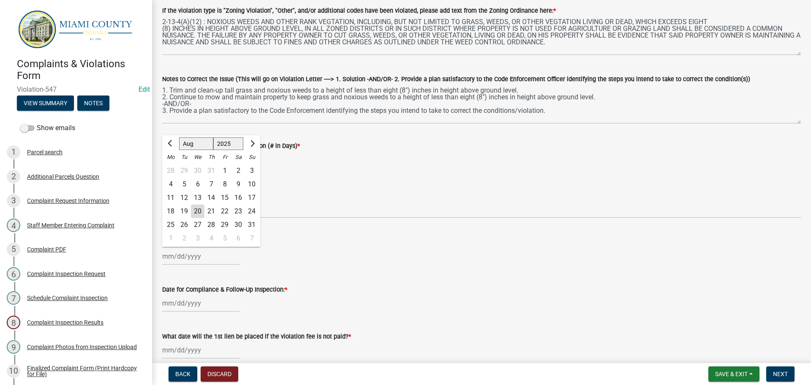
click at [200, 227] on div "27" at bounding box center [198, 225] width 14 height 14
type input "[DATE]"
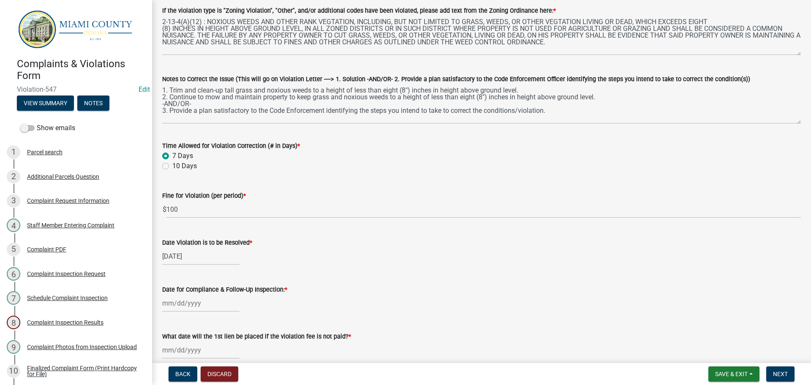
click at [172, 307] on div at bounding box center [200, 302] width 77 height 17
select select "8"
select select "2025"
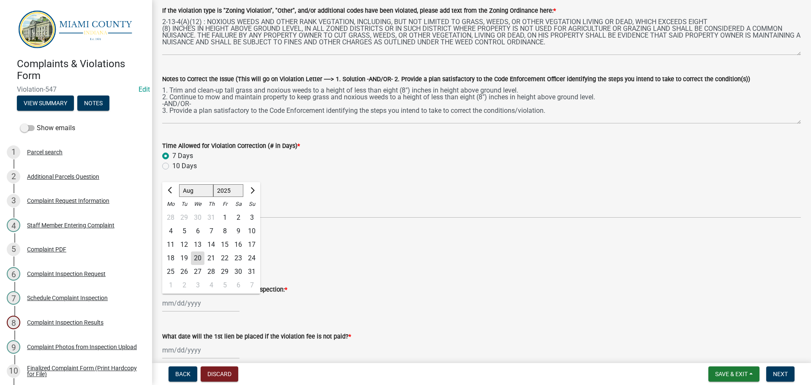
click at [180, 271] on div "26" at bounding box center [184, 272] width 14 height 14
type input "[DATE]"
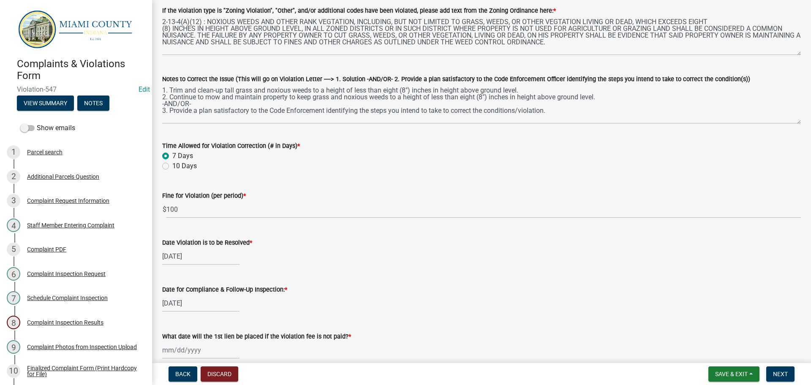
click at [183, 303] on div "[DATE]" at bounding box center [200, 302] width 77 height 17
select select "8"
select select "2025"
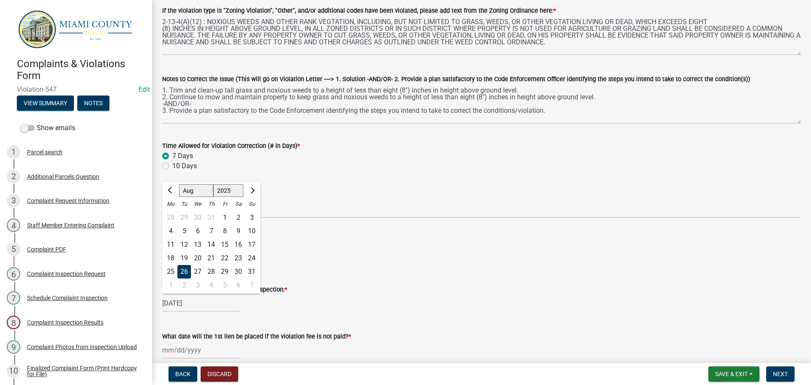
click at [198, 272] on div "27" at bounding box center [198, 272] width 14 height 14
type input "[DATE]"
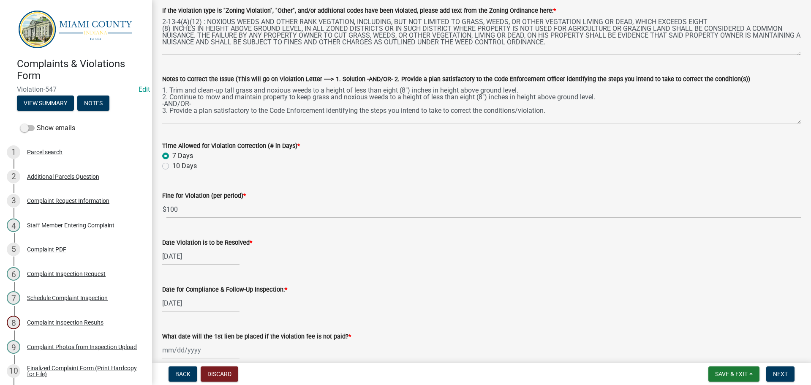
select select "8"
select select "2025"
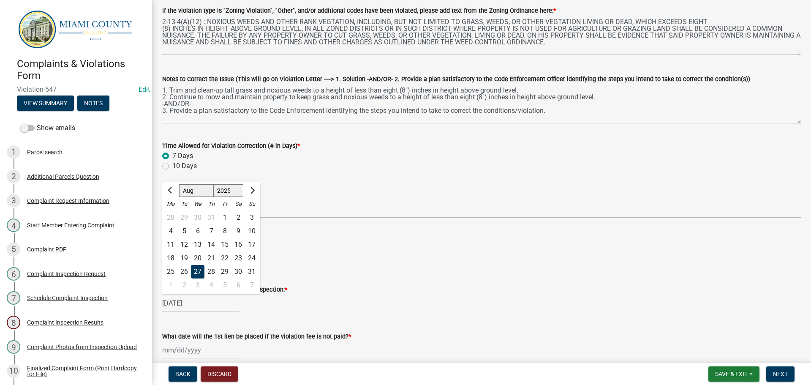
click at [186, 301] on div "[DATE] [PERSON_NAME] Apr [PERSON_NAME][DATE] Sep Oct Nov [DATE] 1526 1527 1528 …" at bounding box center [200, 302] width 77 height 17
click at [207, 272] on div "28" at bounding box center [211, 272] width 14 height 14
type input "[DATE]"
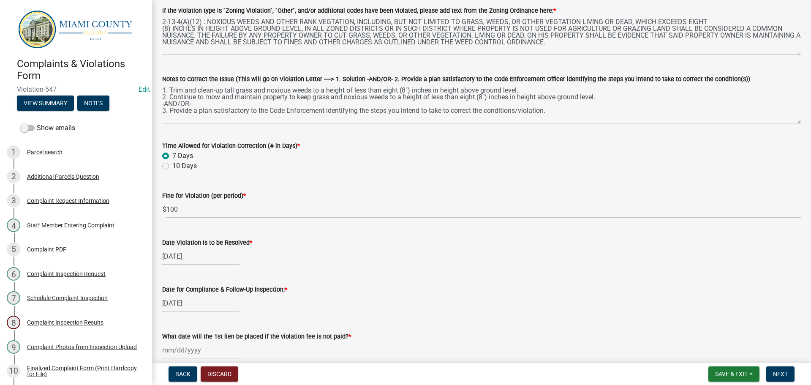
click at [315, 274] on div "Date for Compliance & Follow-Up Inspection: * [DATE]" at bounding box center [481, 291] width 639 height 39
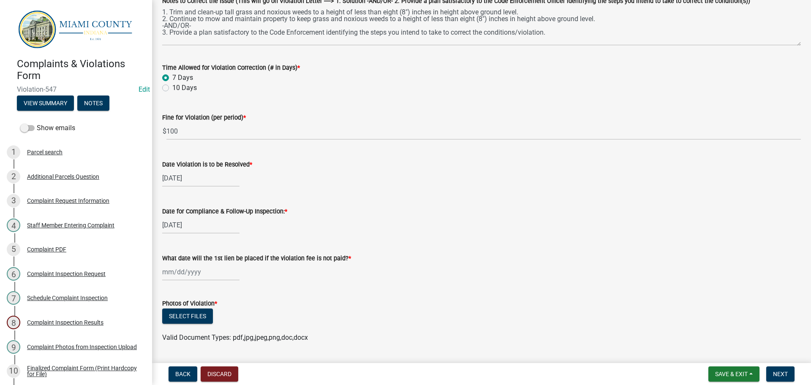
scroll to position [253, 0]
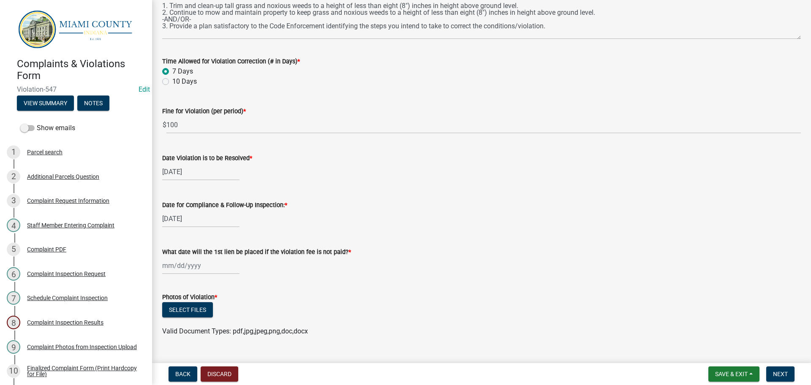
click at [198, 261] on div at bounding box center [200, 265] width 77 height 17
select select "8"
select select "2025"
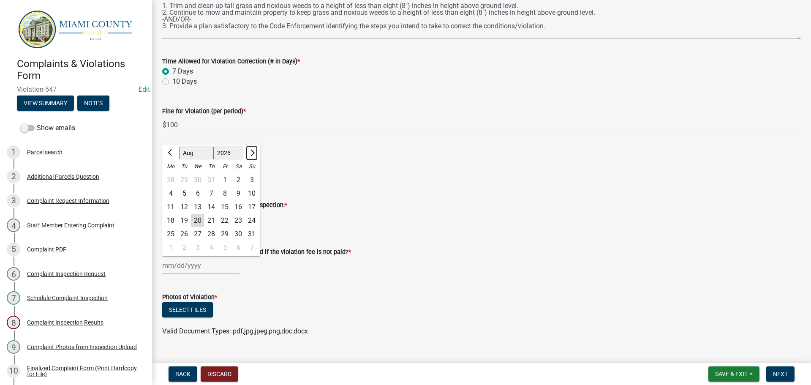
click at [252, 150] on button "Next month" at bounding box center [252, 153] width 10 height 14
select select "9"
click at [238, 221] on div "27" at bounding box center [239, 221] width 14 height 14
type input "[DATE]"
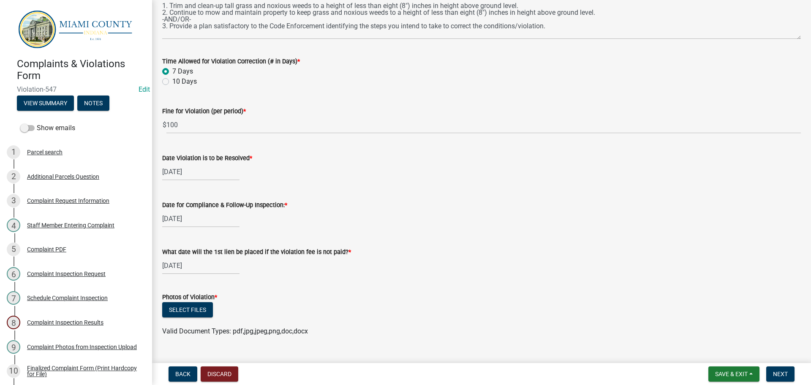
click at [191, 261] on div "[DATE]" at bounding box center [200, 265] width 77 height 17
select select "9"
select select "2025"
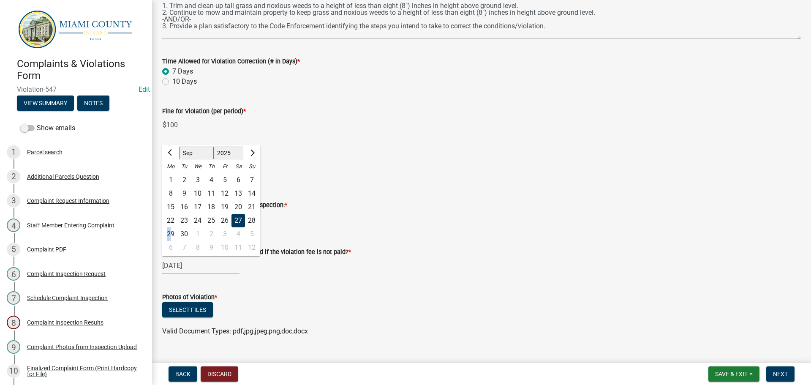
click at [169, 236] on div "29" at bounding box center [171, 234] width 14 height 14
type input "[DATE]"
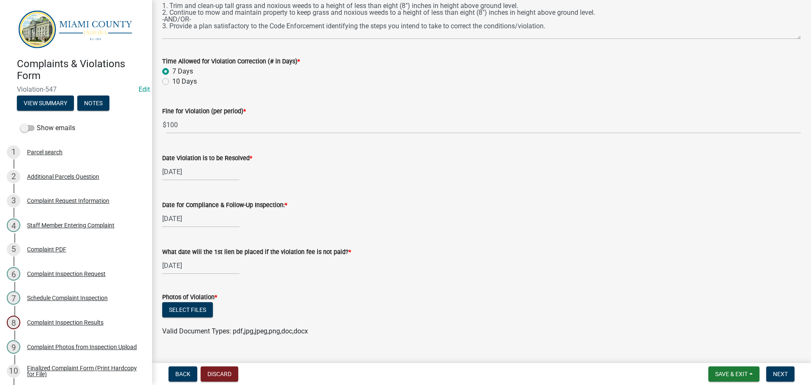
click at [273, 282] on form "Photos of Violation * Select files Valid Document Types: pdf,jpg,jpeg,png,doc,d…" at bounding box center [481, 309] width 639 height 54
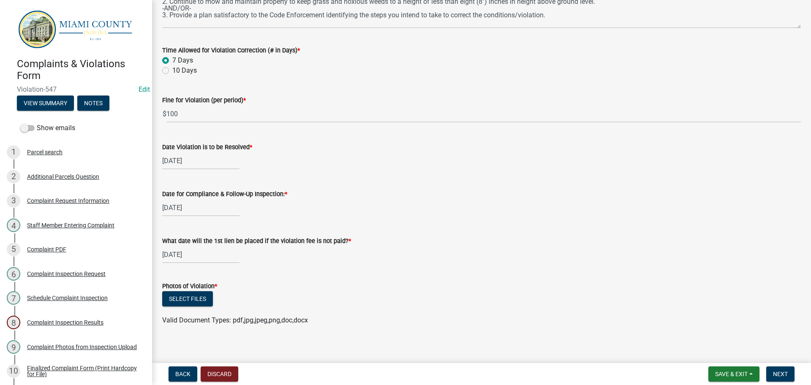
scroll to position [271, 0]
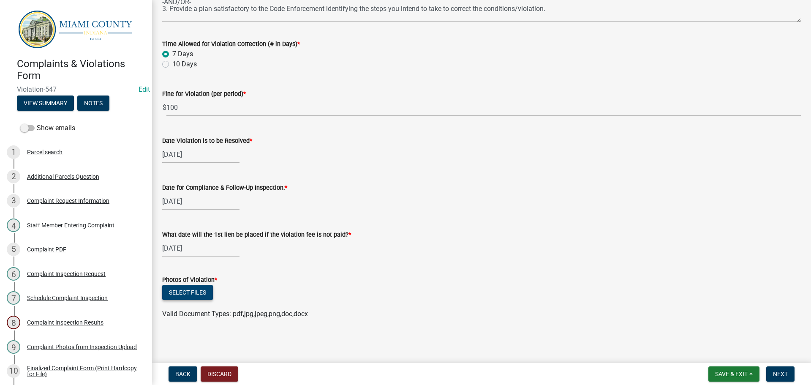
click at [191, 291] on button "Select files" at bounding box center [187, 292] width 51 height 15
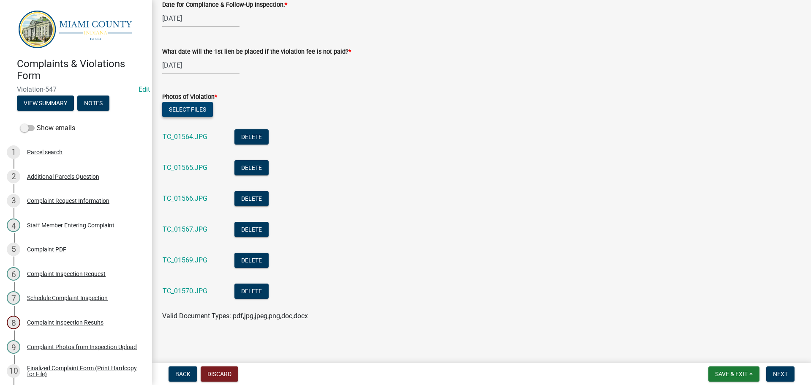
scroll to position [456, 0]
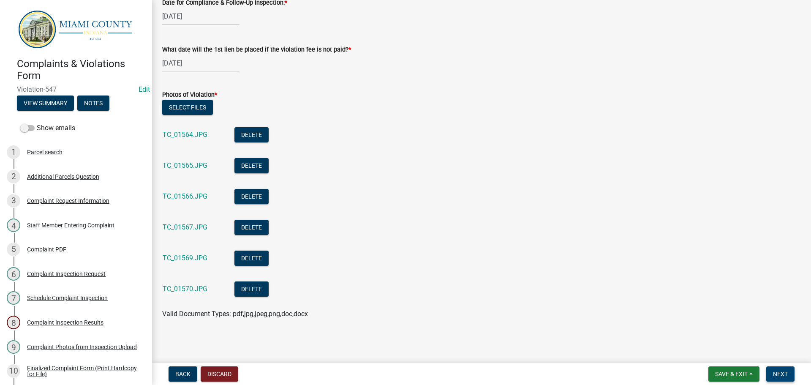
click at [778, 370] on button "Next" at bounding box center [780, 373] width 28 height 15
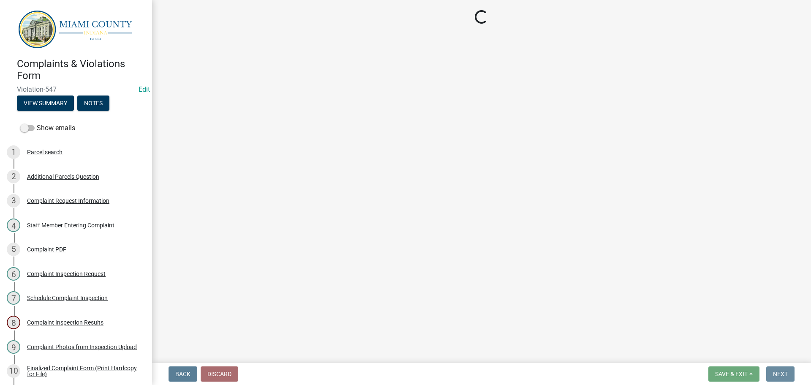
scroll to position [0, 0]
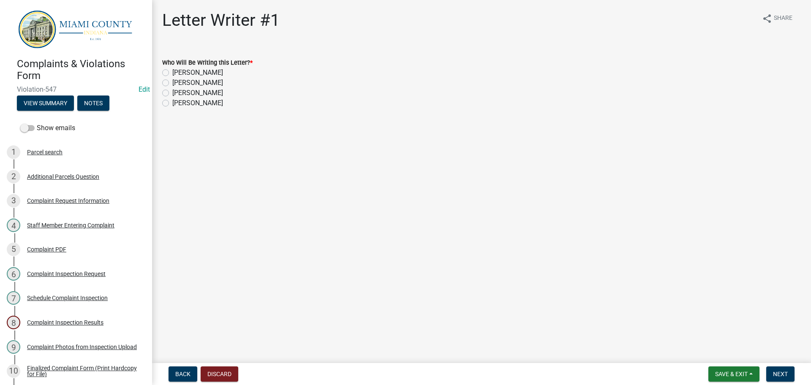
click at [172, 93] on label "[PERSON_NAME]" at bounding box center [197, 93] width 51 height 10
click at [172, 93] on input "[PERSON_NAME]" at bounding box center [174, 90] width 5 height 5
radio input "true"
click at [779, 376] on span "Next" at bounding box center [780, 374] width 15 height 7
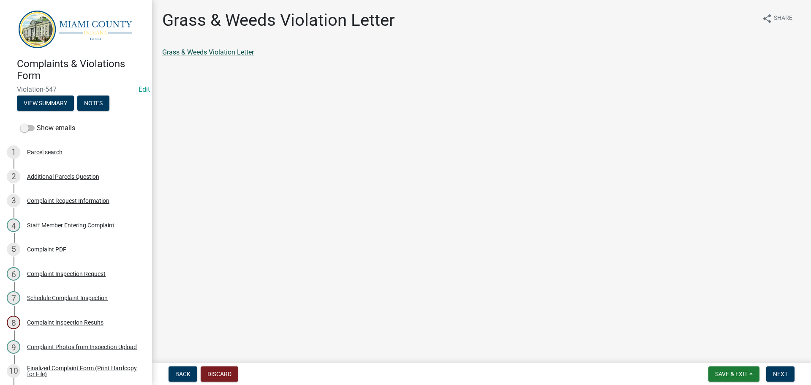
click at [208, 55] on link "Grass & Weeds Violation Letter" at bounding box center [208, 52] width 92 height 8
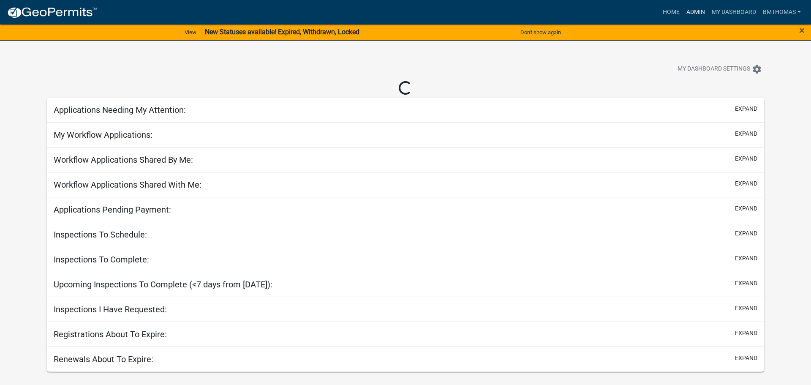
click at [683, 5] on link "Admin" at bounding box center [695, 12] width 25 height 16
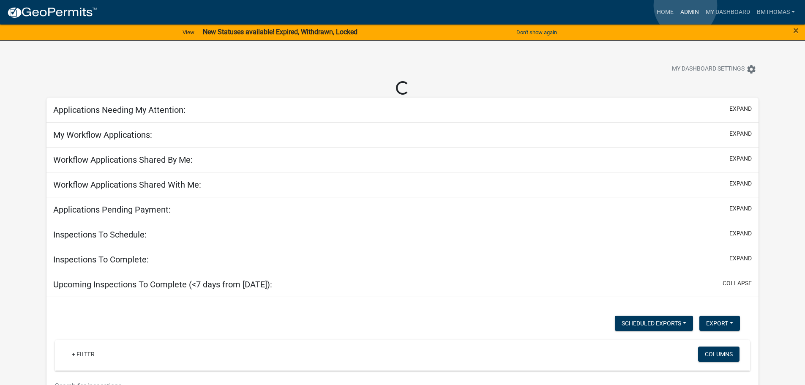
click at [685, 5] on link "Admin" at bounding box center [689, 12] width 25 height 16
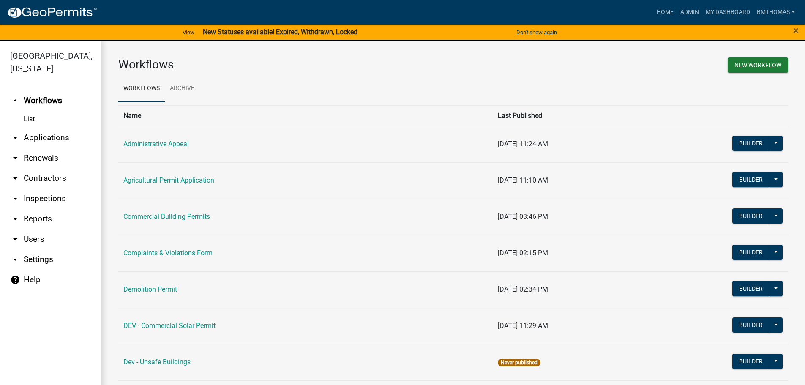
click at [44, 188] on link "arrow_drop_down Inspections" at bounding box center [50, 198] width 101 height 20
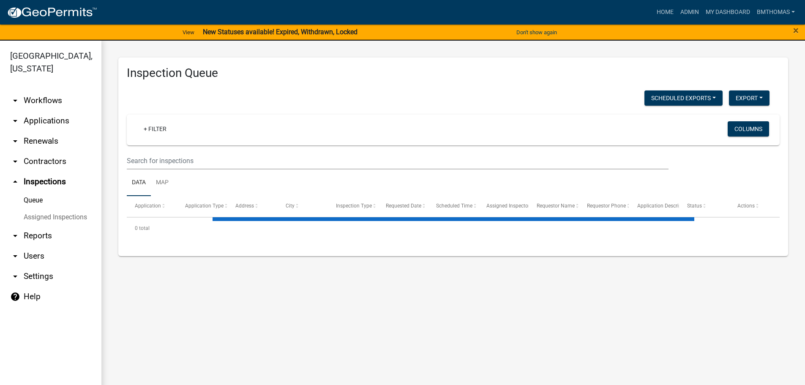
click at [54, 111] on link "arrow_drop_down Applications" at bounding box center [50, 121] width 101 height 20
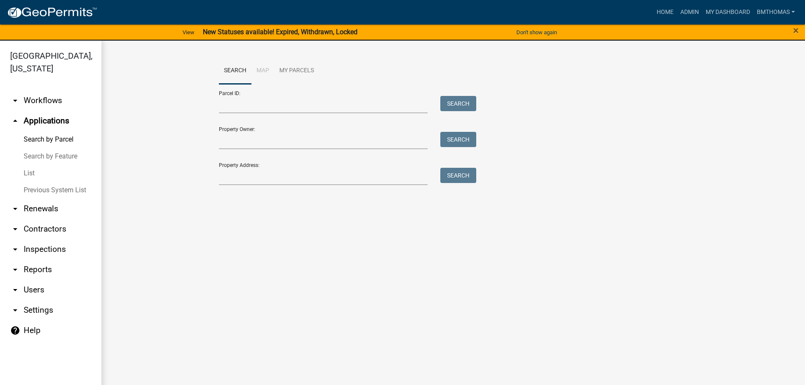
click at [31, 165] on link "List" at bounding box center [50, 173] width 101 height 17
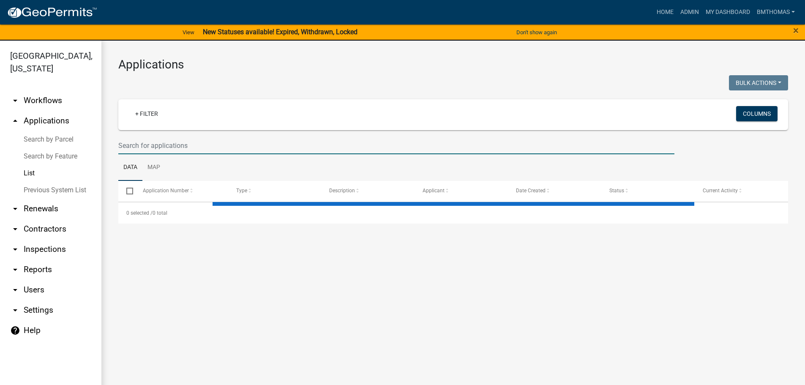
click at [167, 139] on input "text" at bounding box center [396, 145] width 556 height 17
select select "3: 100"
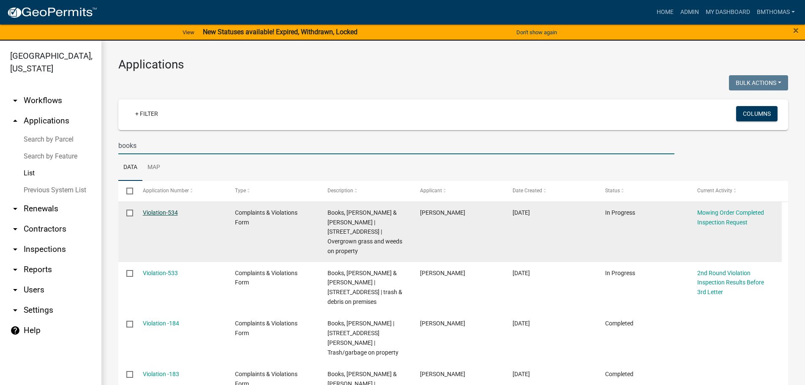
type input "books"
click at [165, 209] on link "Violation-534" at bounding box center [160, 212] width 35 height 7
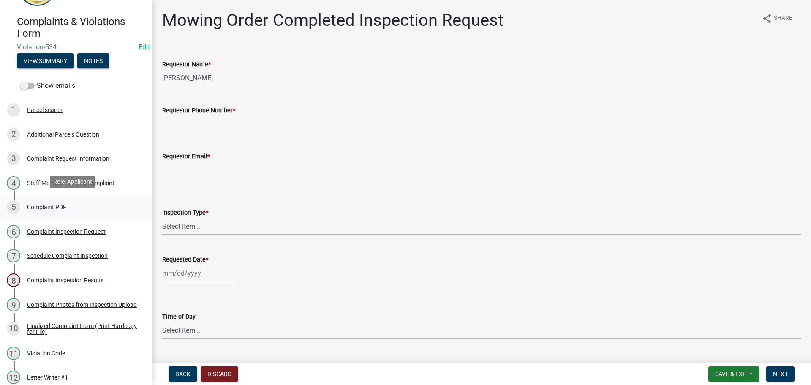
scroll to position [84, 0]
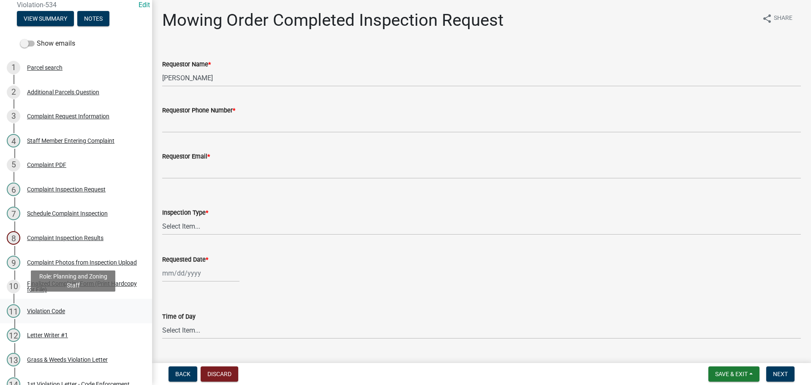
click at [61, 311] on div "Violation Code" at bounding box center [46, 311] width 38 height 6
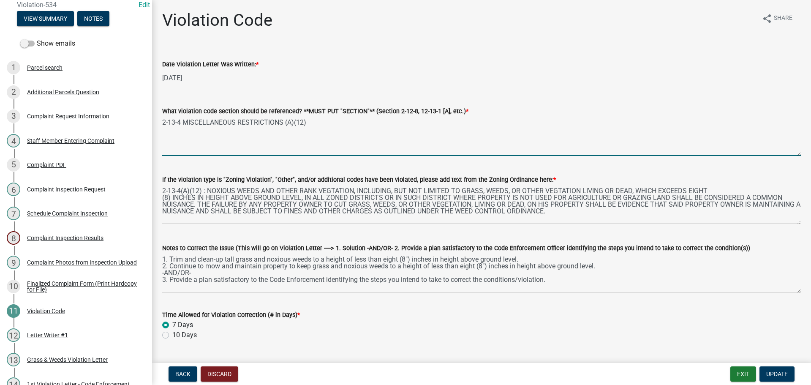
drag, startPoint x: 262, startPoint y: 124, endPoint x: 162, endPoint y: 120, distance: 99.8
click at [162, 120] on div "What violation code section should be referenced? **MUST PUT "SECTION"** (Secti…" at bounding box center [481, 125] width 651 height 62
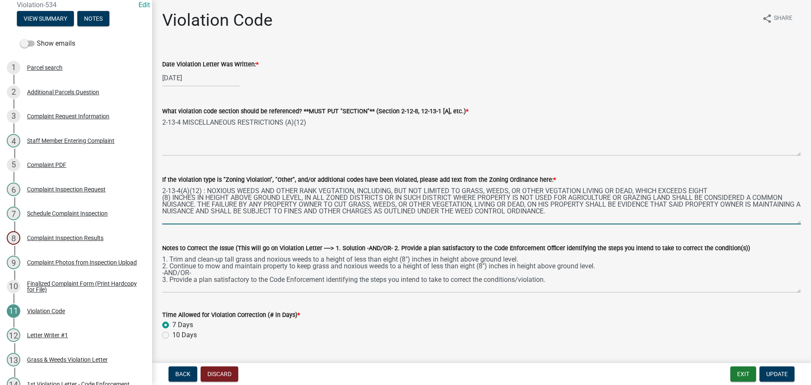
drag, startPoint x: 605, startPoint y: 213, endPoint x: 153, endPoint y: 193, distance: 453.3
click at [153, 193] on div "Violation Code share Share Date Violation Letter Was Written: * 07/29/2025 What…" at bounding box center [481, 353] width 659 height 687
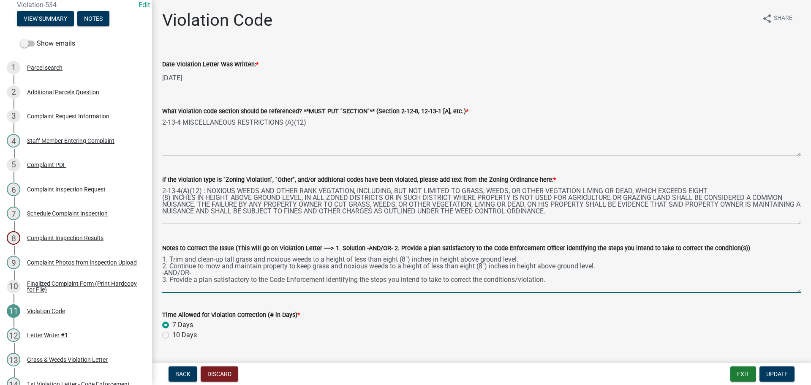
drag, startPoint x: 556, startPoint y: 283, endPoint x: 163, endPoint y: 255, distance: 393.9
click at [163, 255] on textarea "1. Trim and clean-up tall grass and noxious weeds to a height of less than eigh…" at bounding box center [481, 273] width 639 height 40
